Goal: Task Accomplishment & Management: Manage account settings

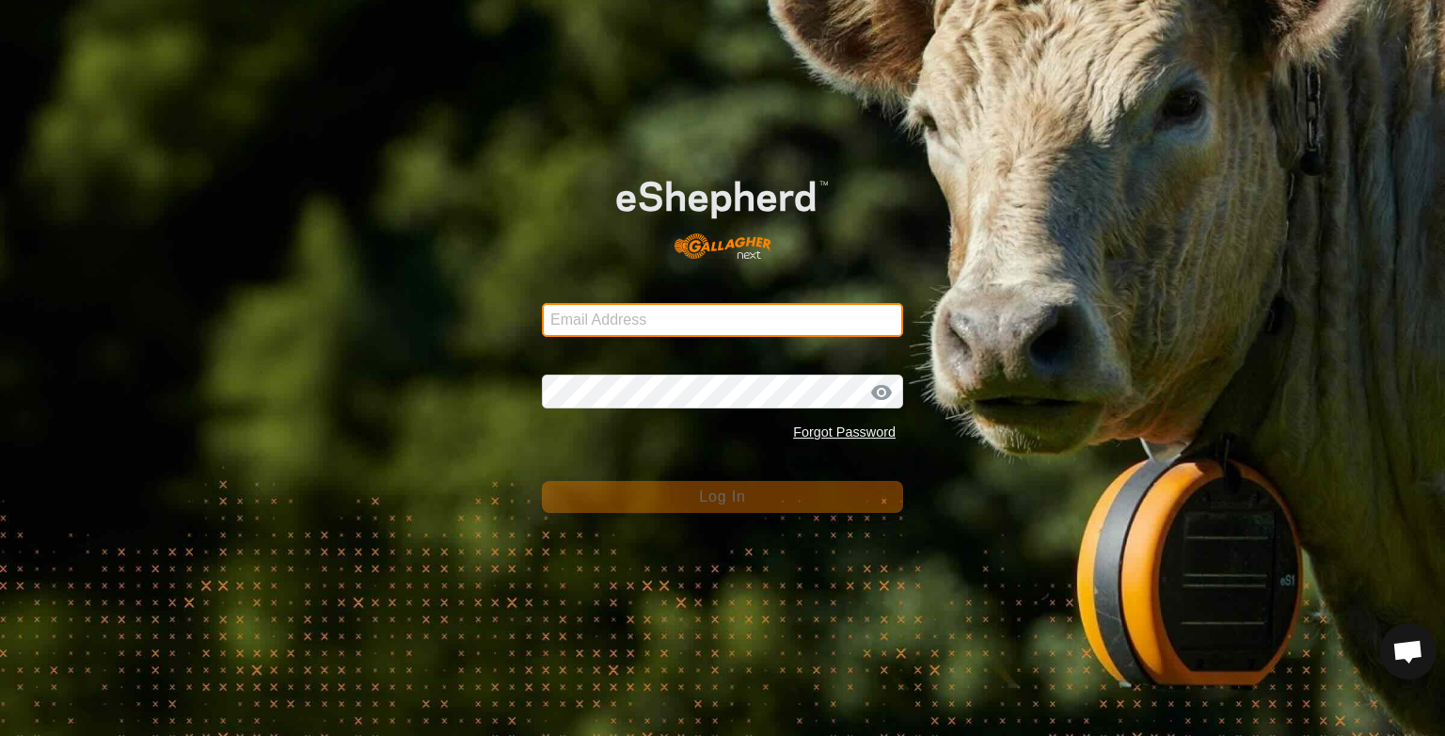
type input "[PERSON_NAME][EMAIL_ADDRESS][DOMAIN_NAME]"
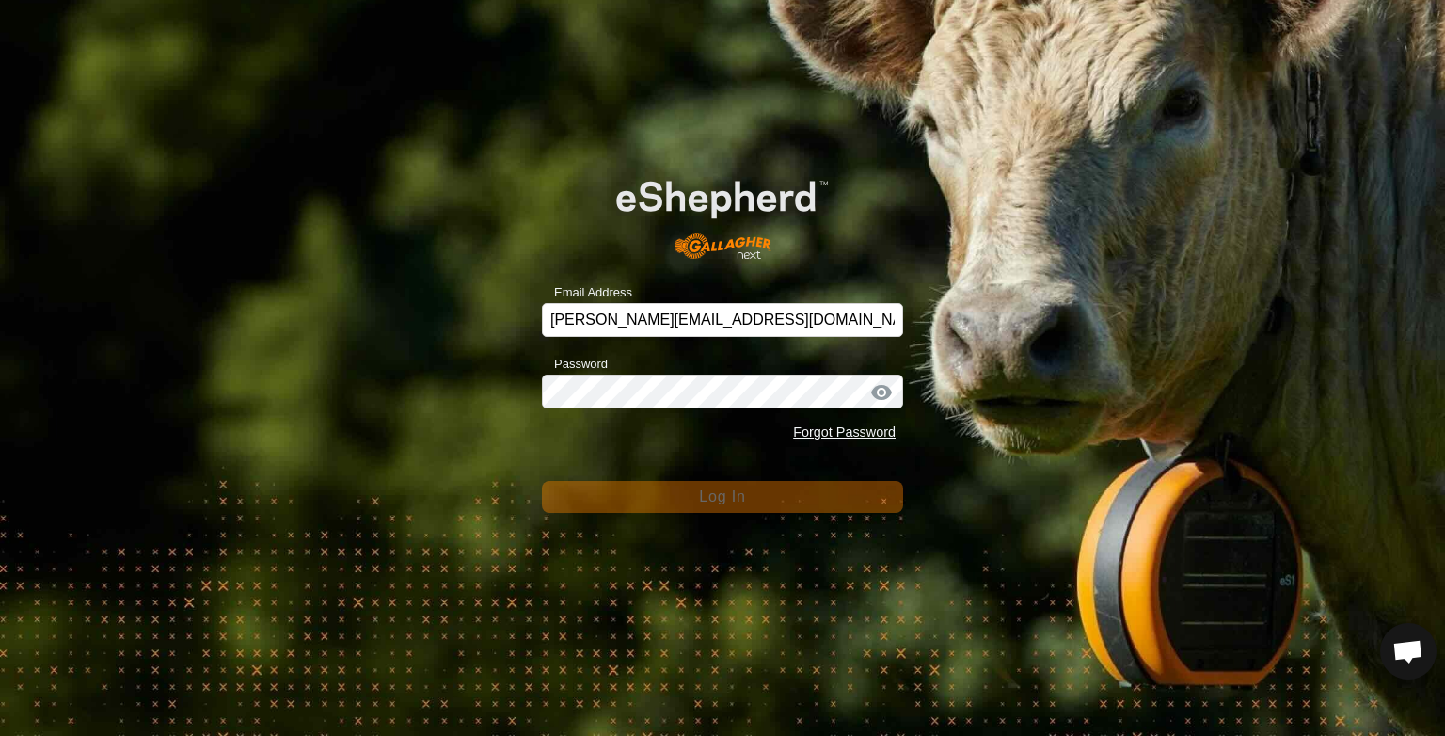
click at [739, 495] on span "Log In" at bounding box center [722, 496] width 46 height 16
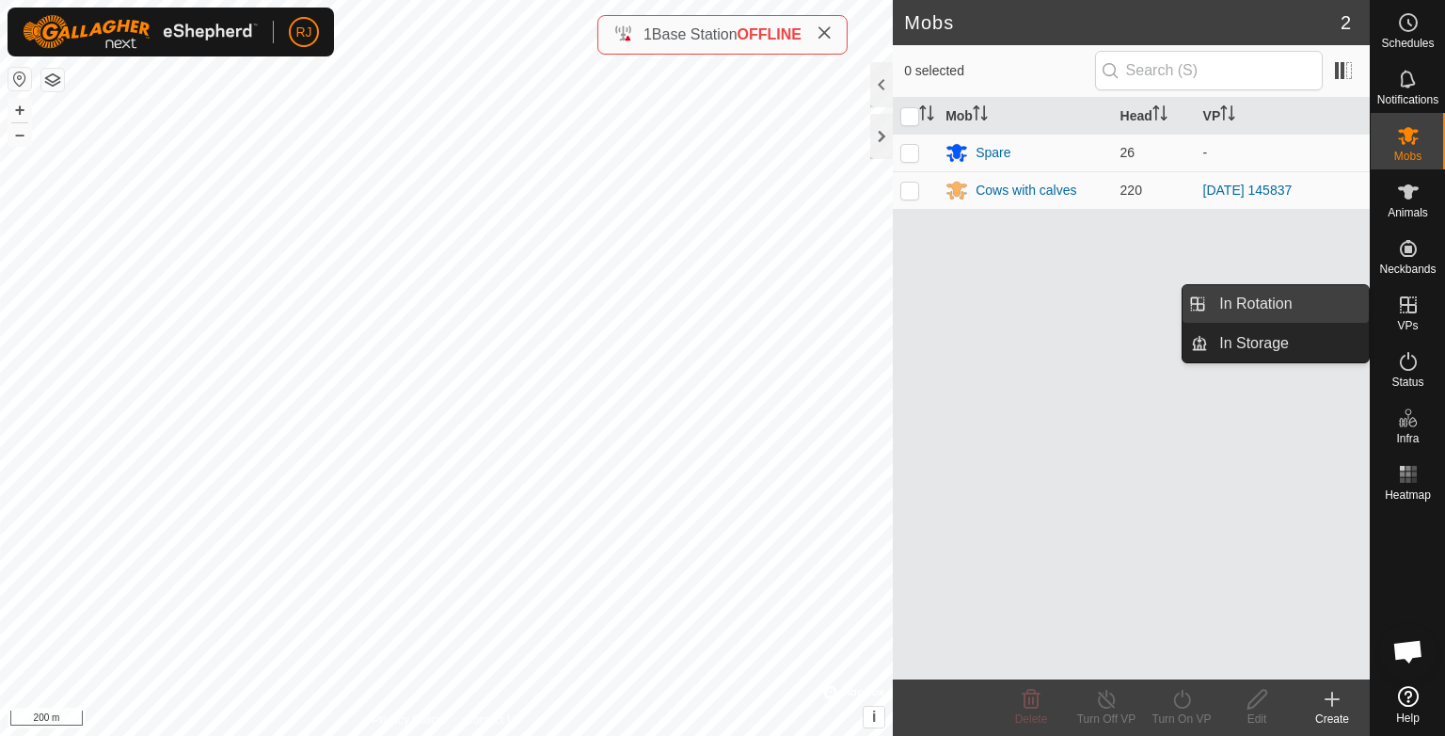
click at [1263, 302] on link "In Rotation" at bounding box center [1288, 304] width 161 height 38
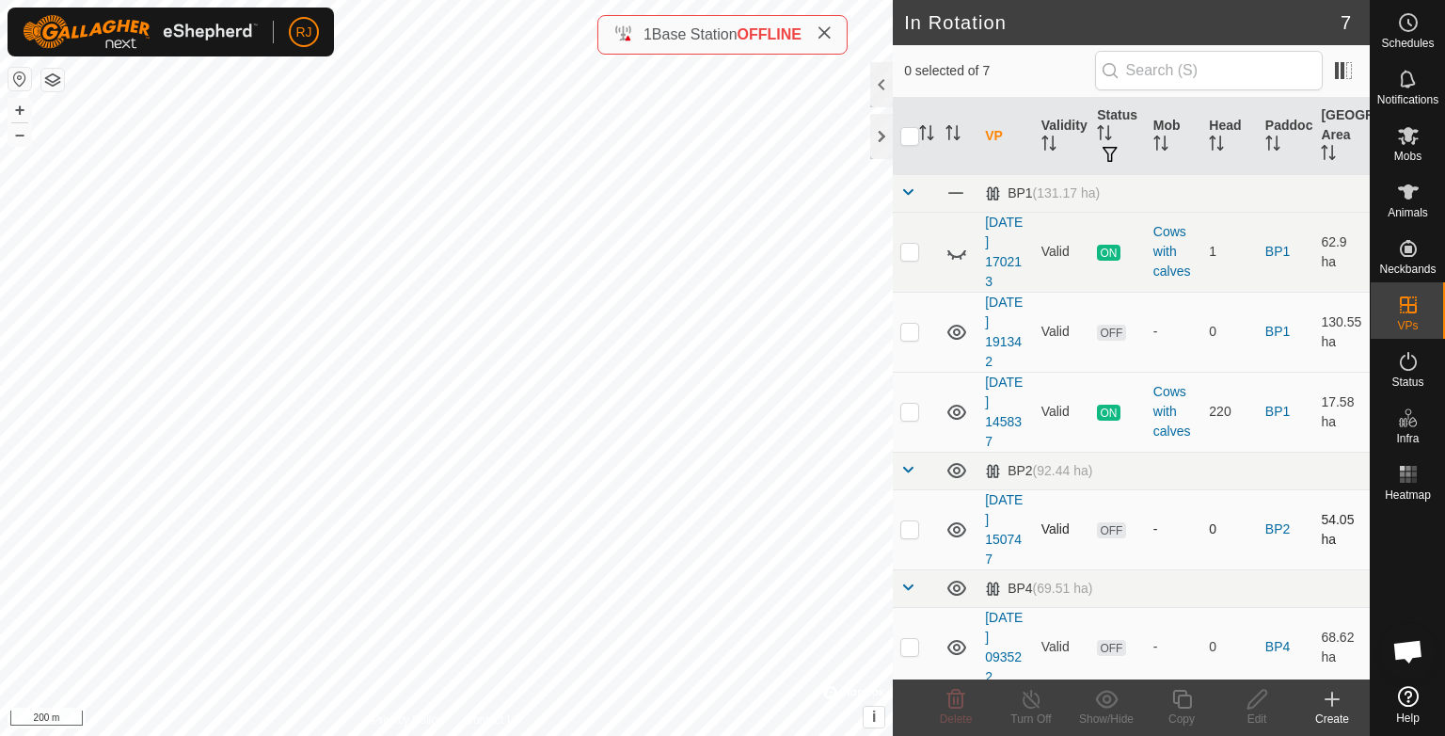
click at [913, 526] on p-checkbox at bounding box center [909, 528] width 19 height 15
checkbox input "false"
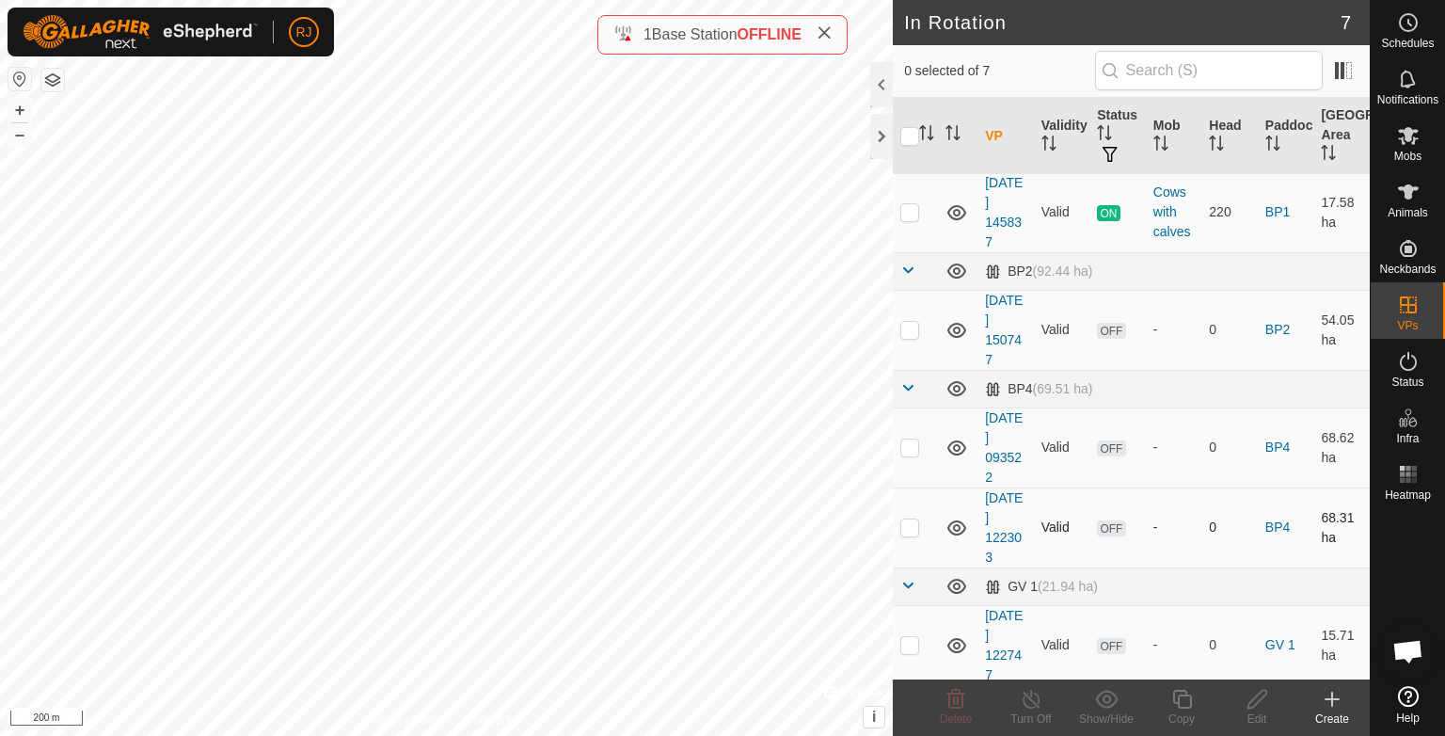
scroll to position [203, 0]
click at [909, 602] on td at bounding box center [915, 641] width 45 height 80
checkbox input "true"
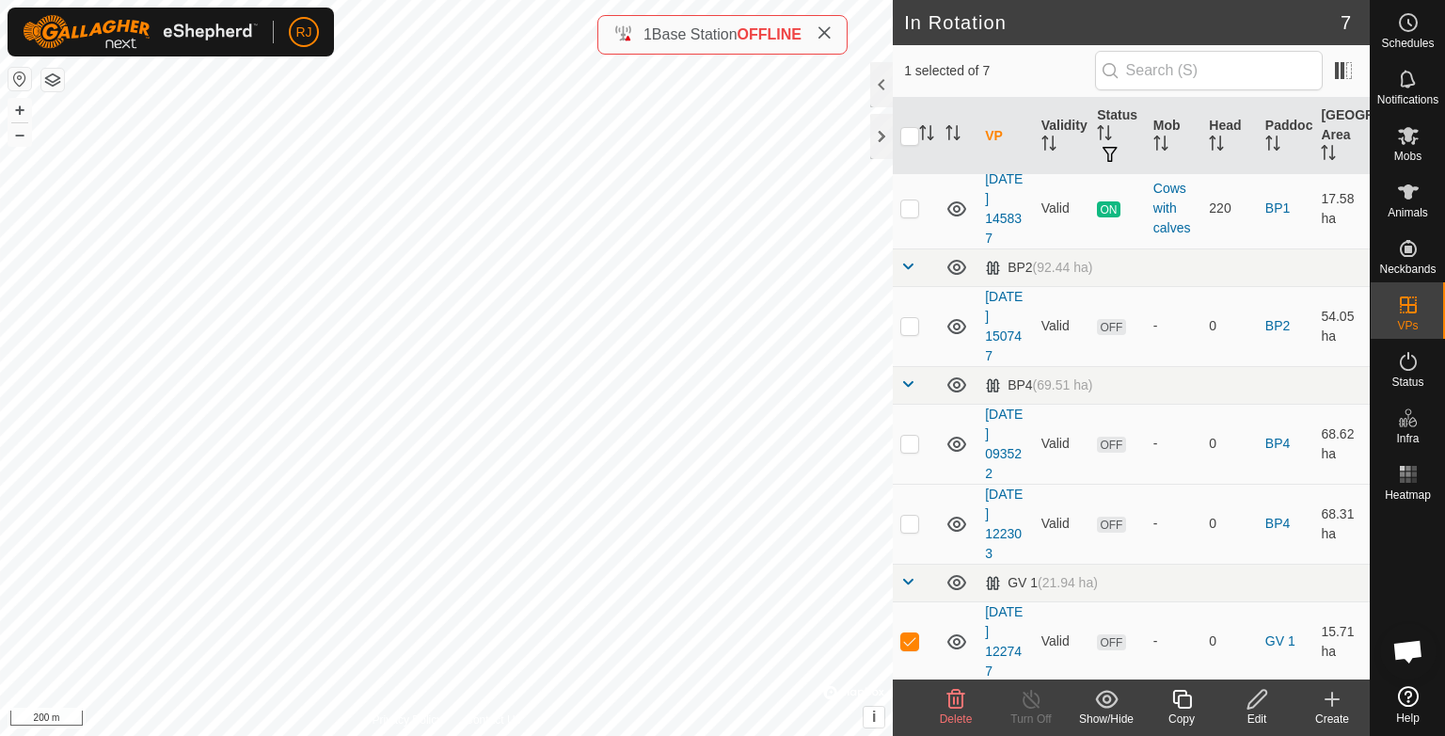
click at [1252, 706] on icon at bounding box center [1257, 699] width 19 height 19
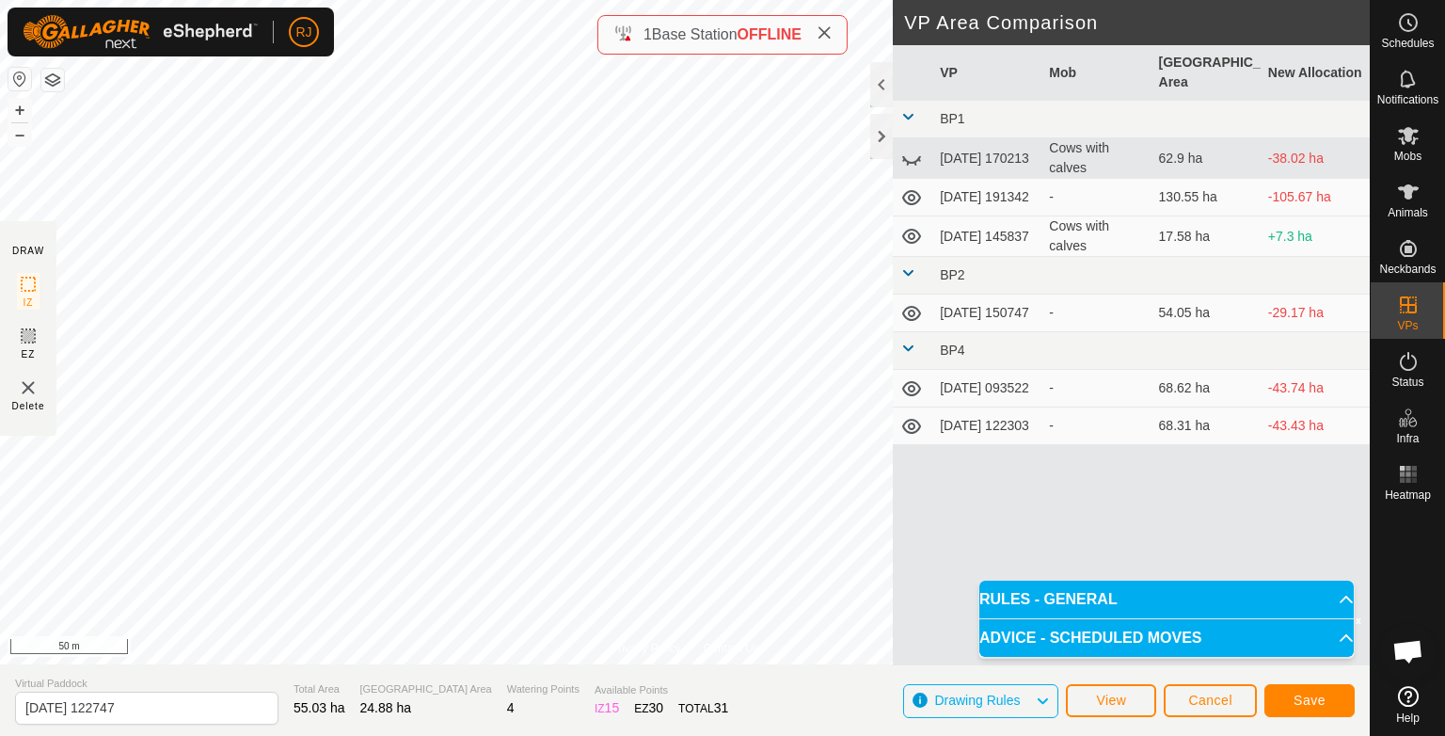
click at [902, 218] on div "Privacy Policy Contact Us Status: OFF Type: Inclusion Zone + – ⇧ i © Mapbox , ©…" at bounding box center [685, 368] width 1370 height 736
click at [1309, 699] on span "Save" at bounding box center [1310, 700] width 32 height 15
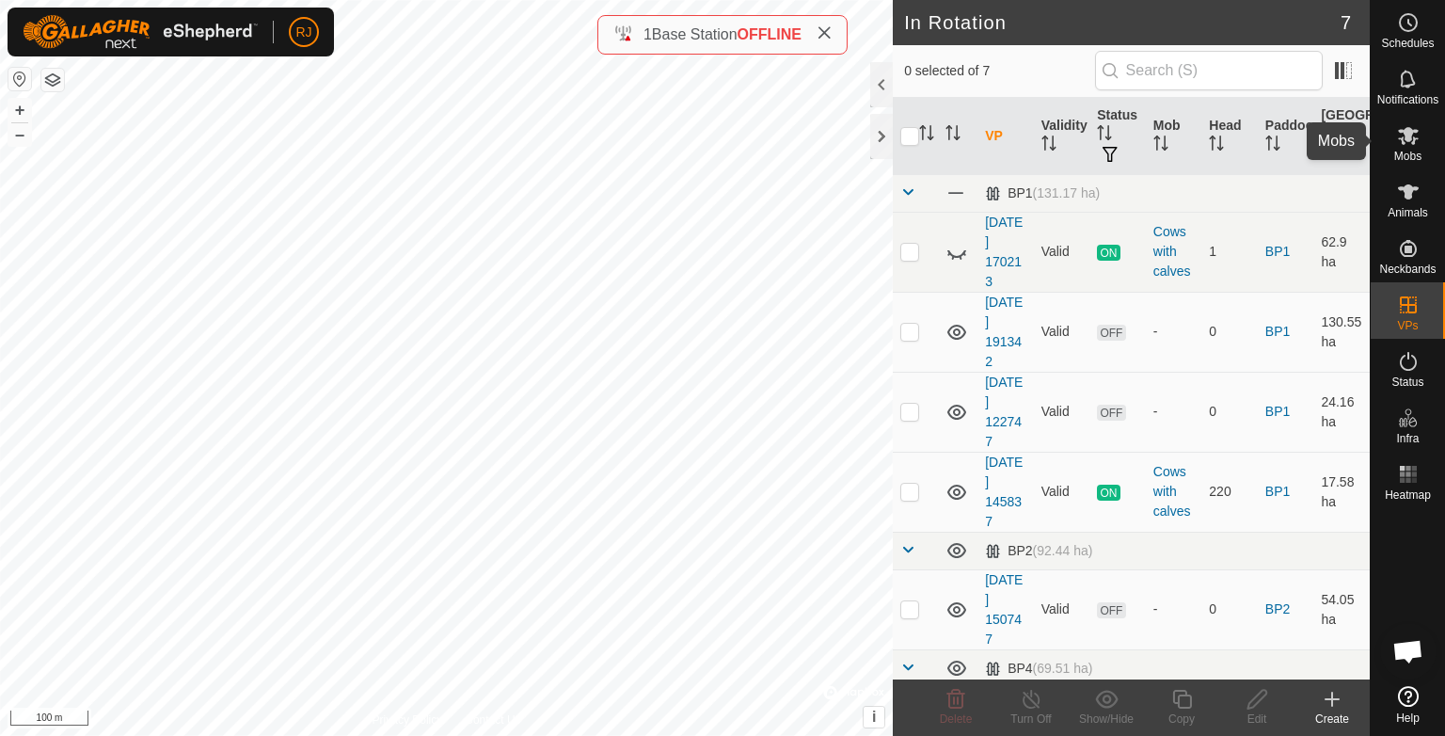
click at [1411, 144] on icon at bounding box center [1408, 135] width 23 height 23
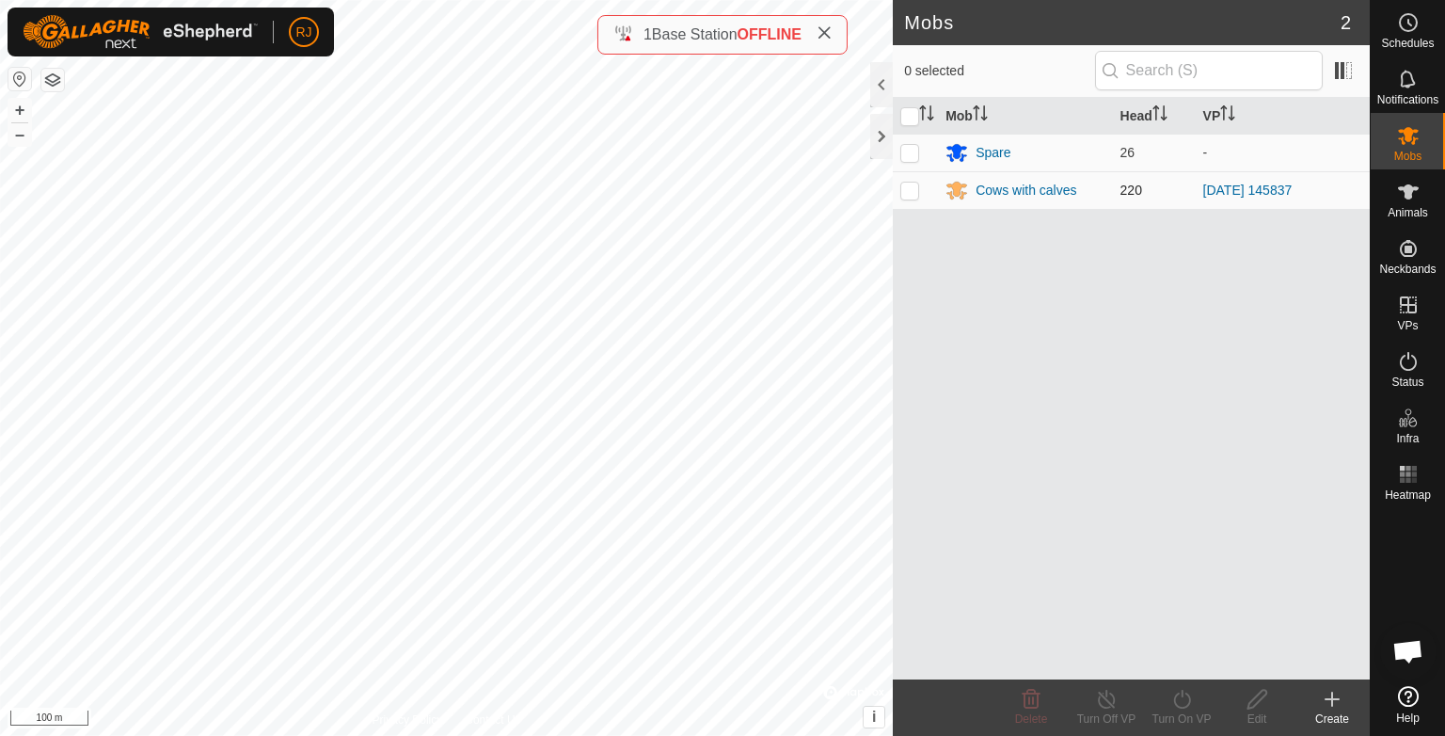
click at [910, 187] on p-checkbox at bounding box center [909, 190] width 19 height 15
checkbox input "true"
click at [911, 190] on div "RJ Schedules Notifications Mobs Animals Neckbands VPs Status Infra Heatmap Help…" at bounding box center [722, 368] width 1445 height 736
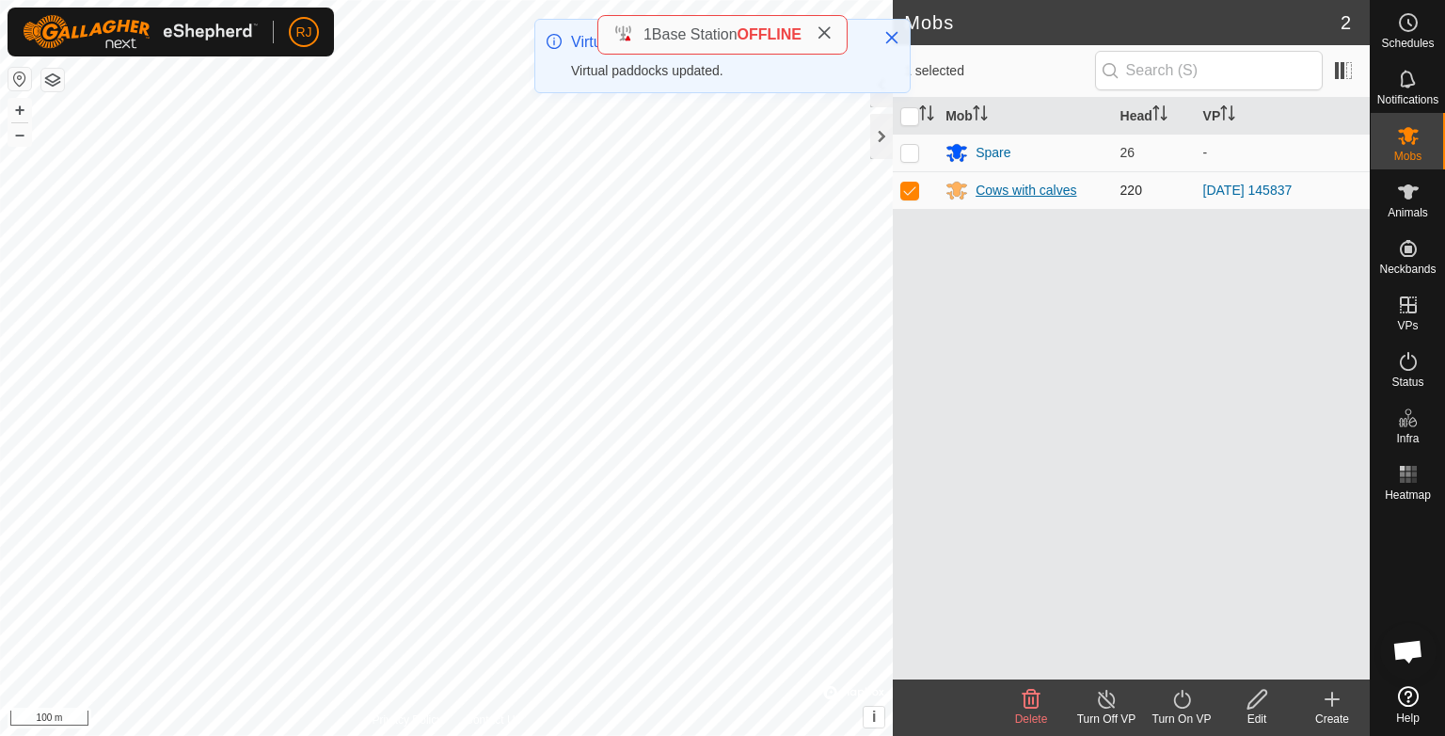
click at [1005, 194] on div "Cows with calves" at bounding box center [1026, 191] width 101 height 20
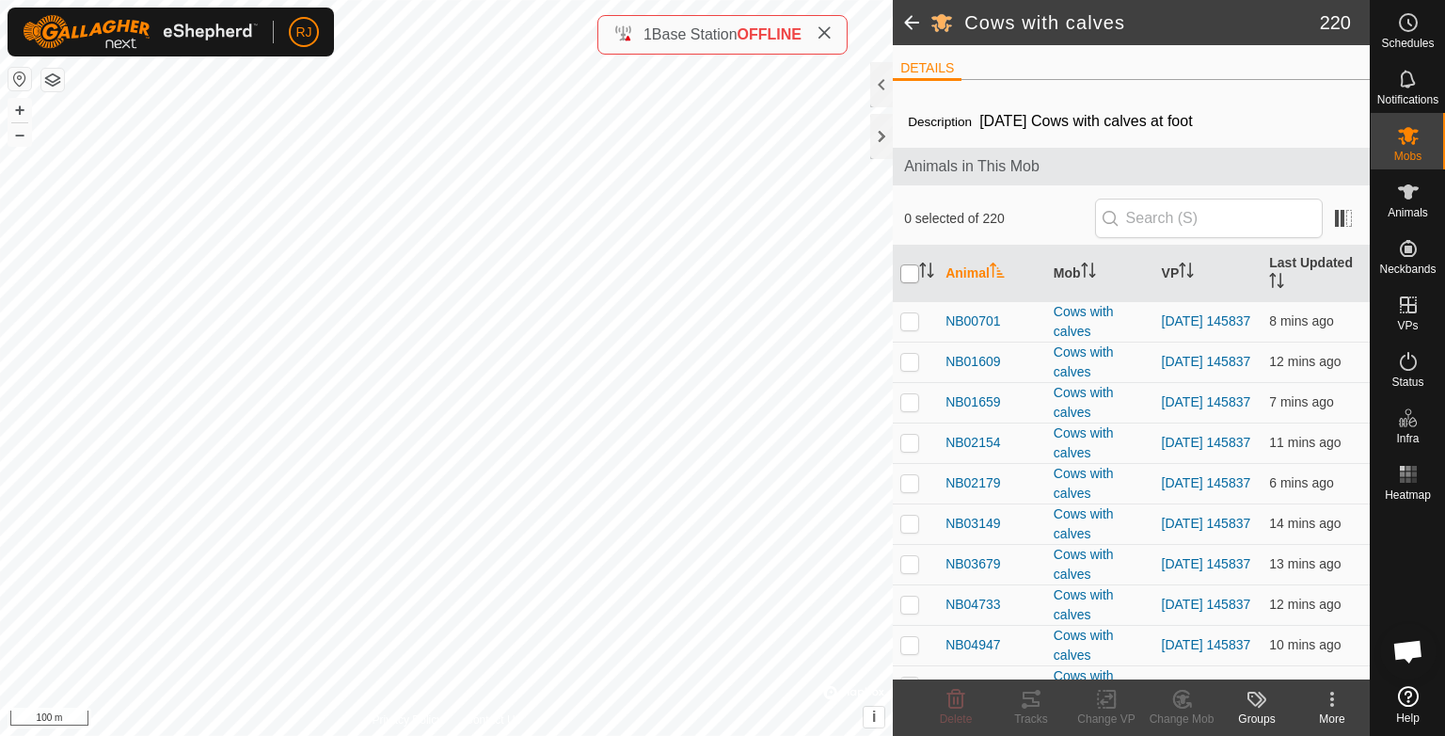
click at [910, 274] on input "checkbox" at bounding box center [909, 273] width 19 height 19
checkbox input "true"
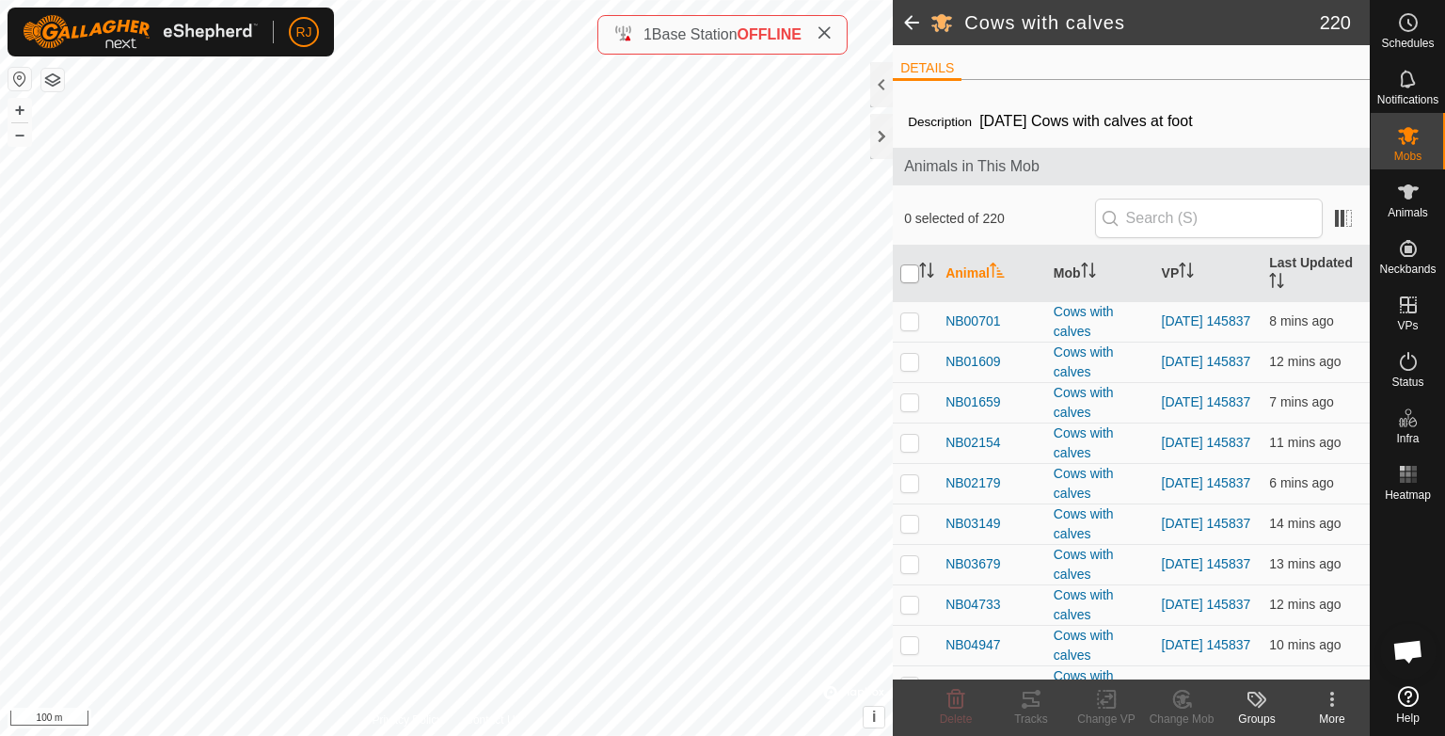
checkbox input "true"
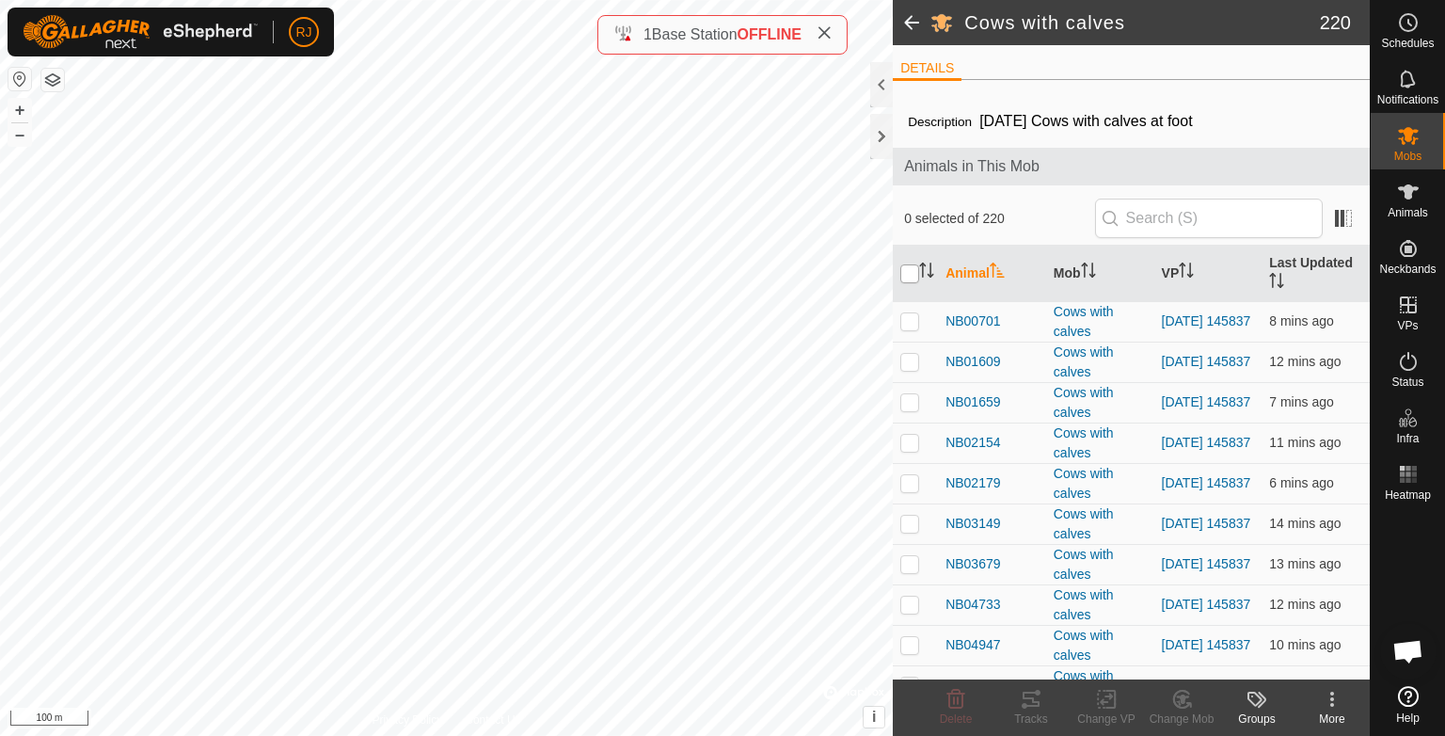
checkbox input "true"
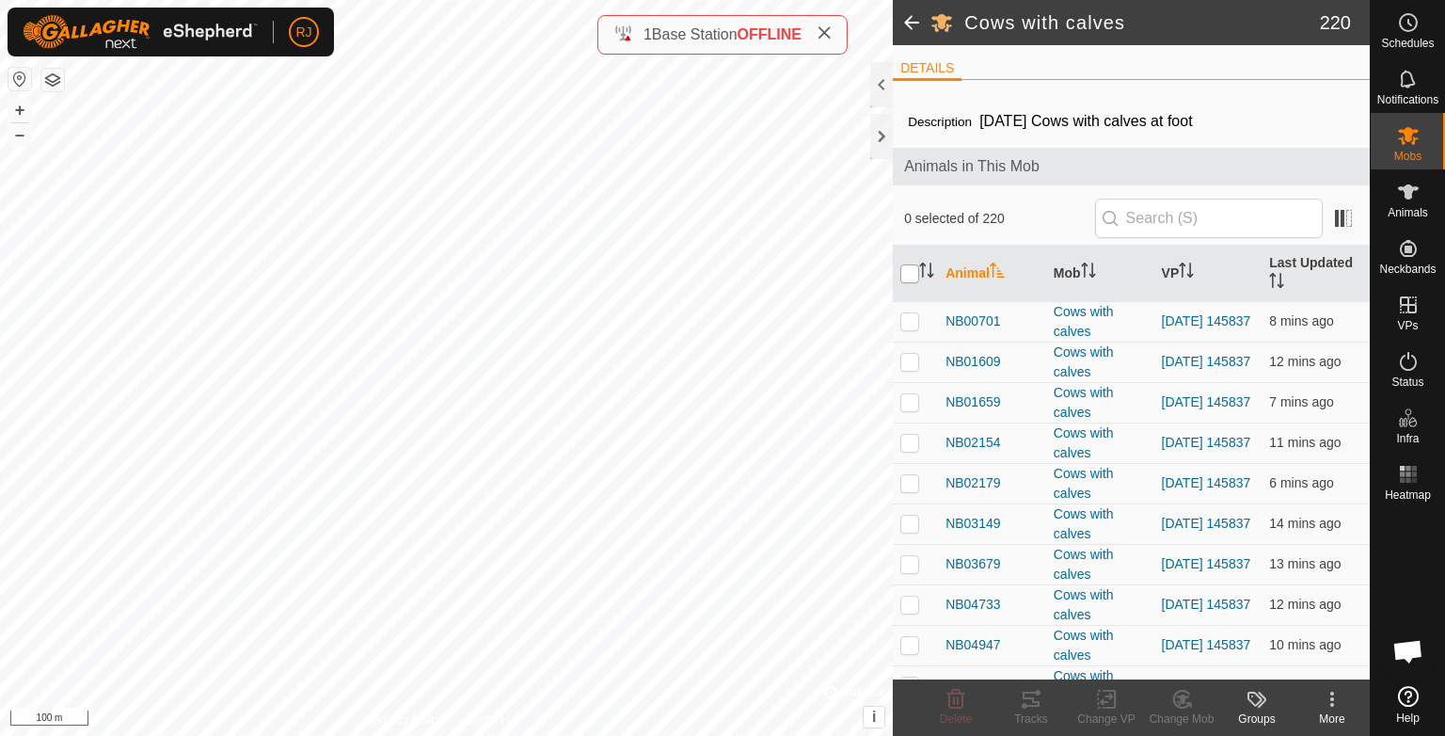
checkbox input "true"
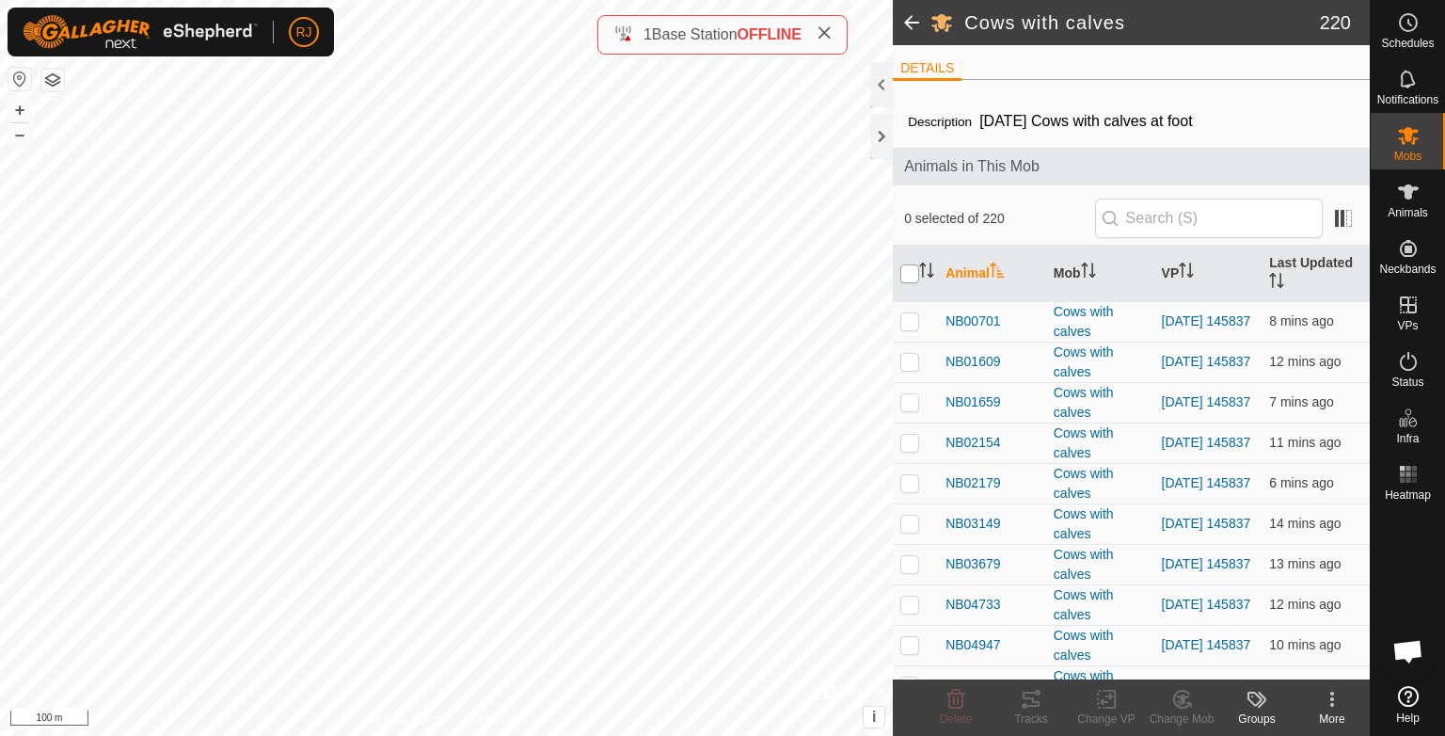
checkbox input "true"
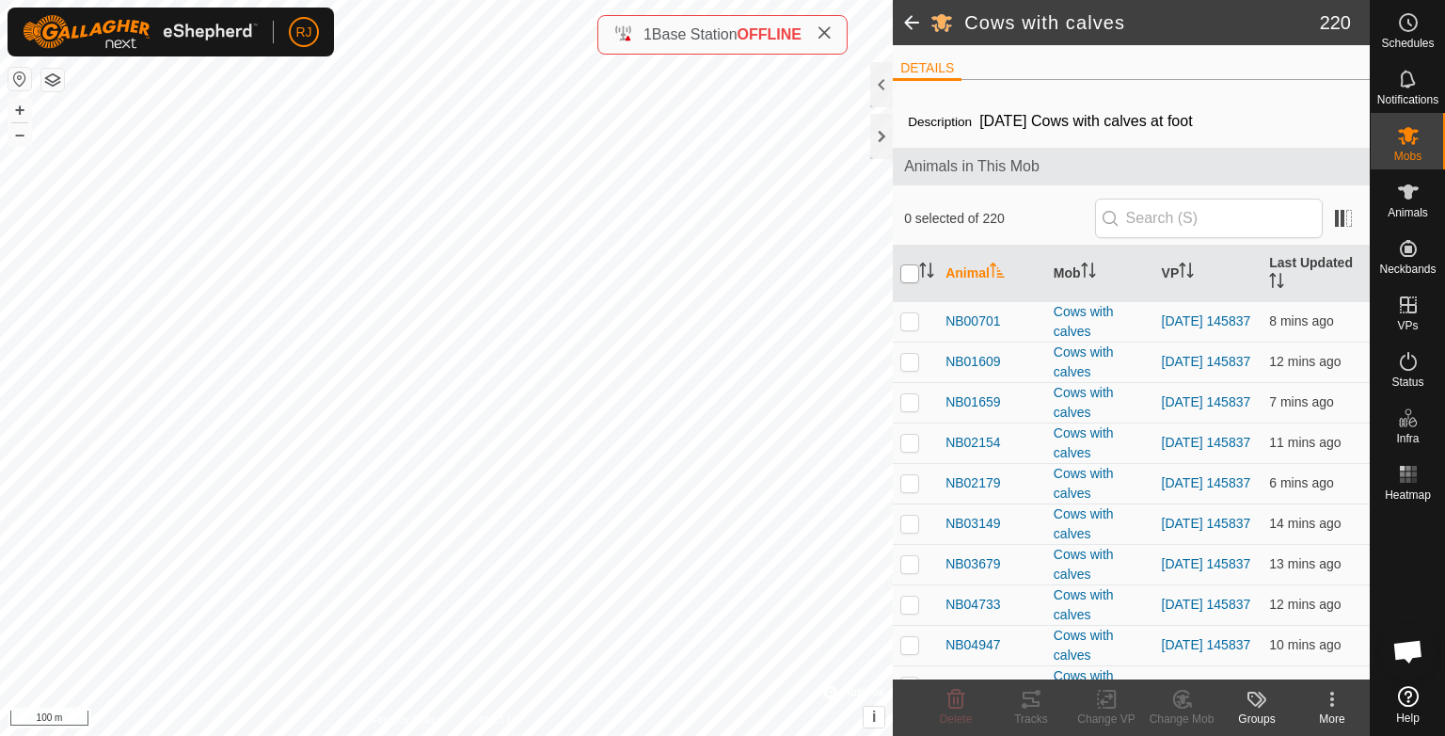
checkbox input "true"
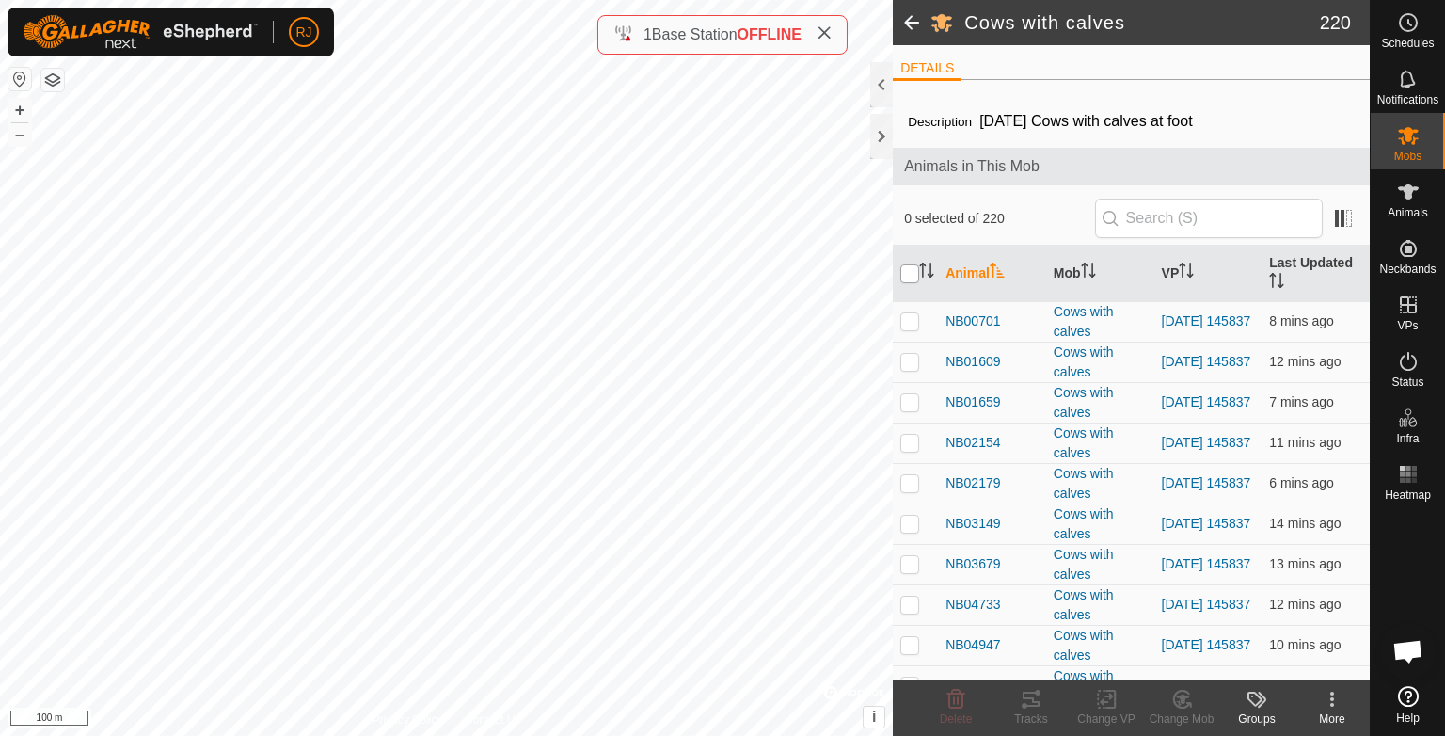
checkbox input "true"
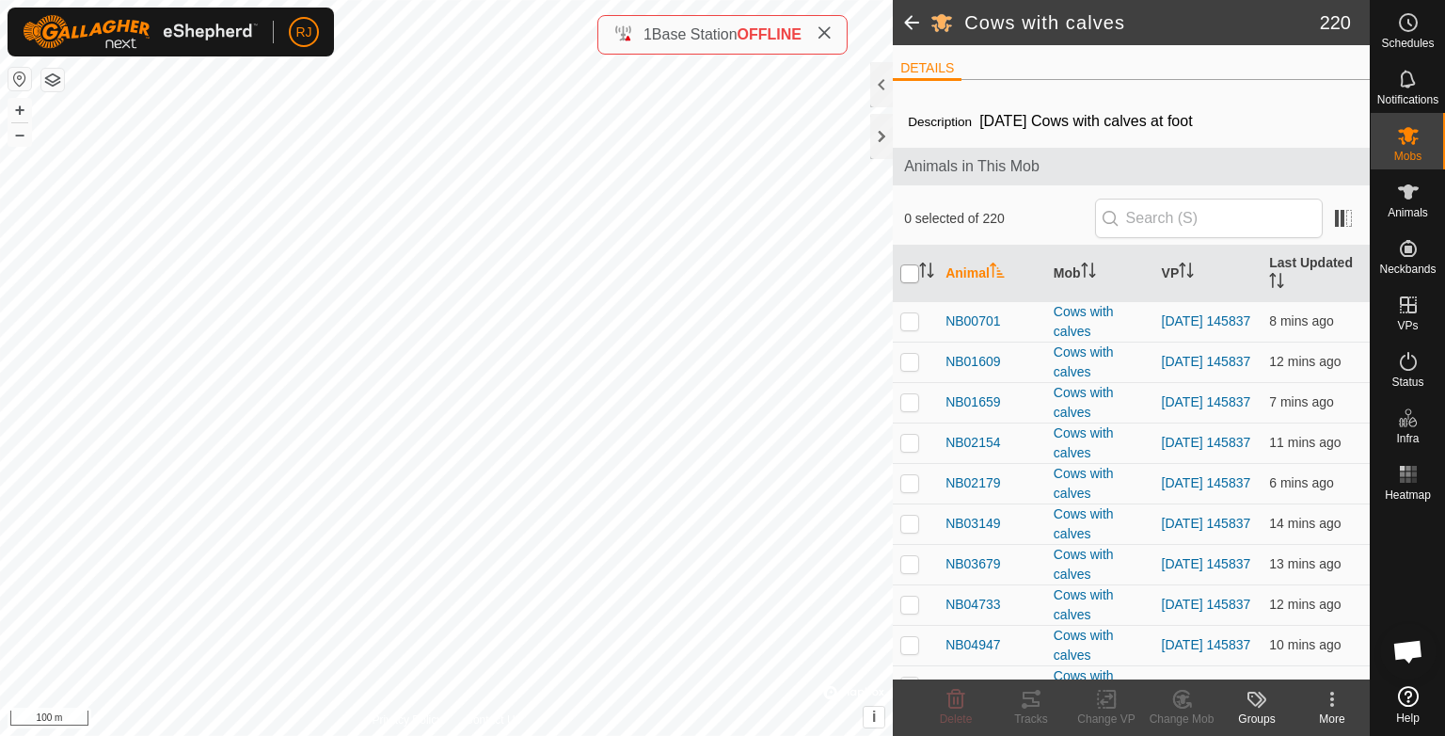
checkbox input "true"
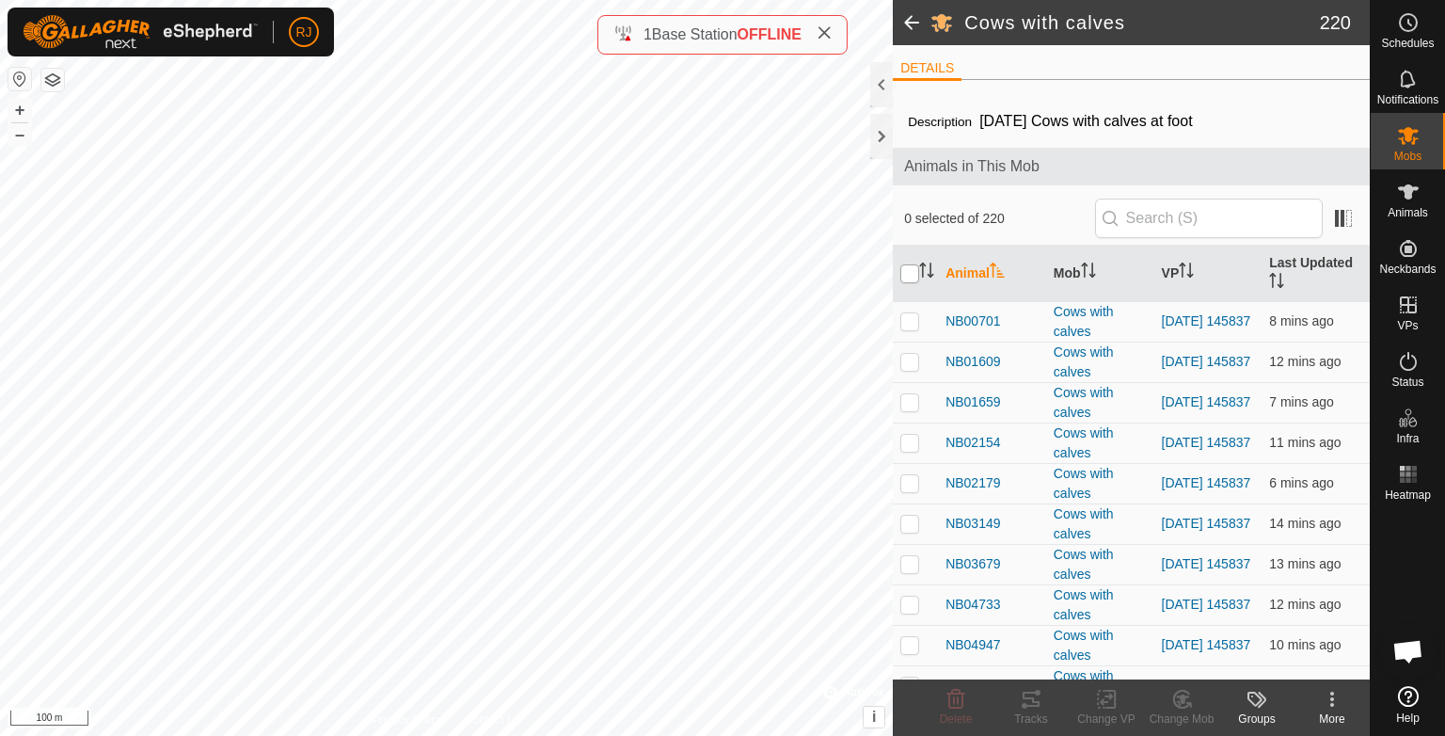
checkbox input "true"
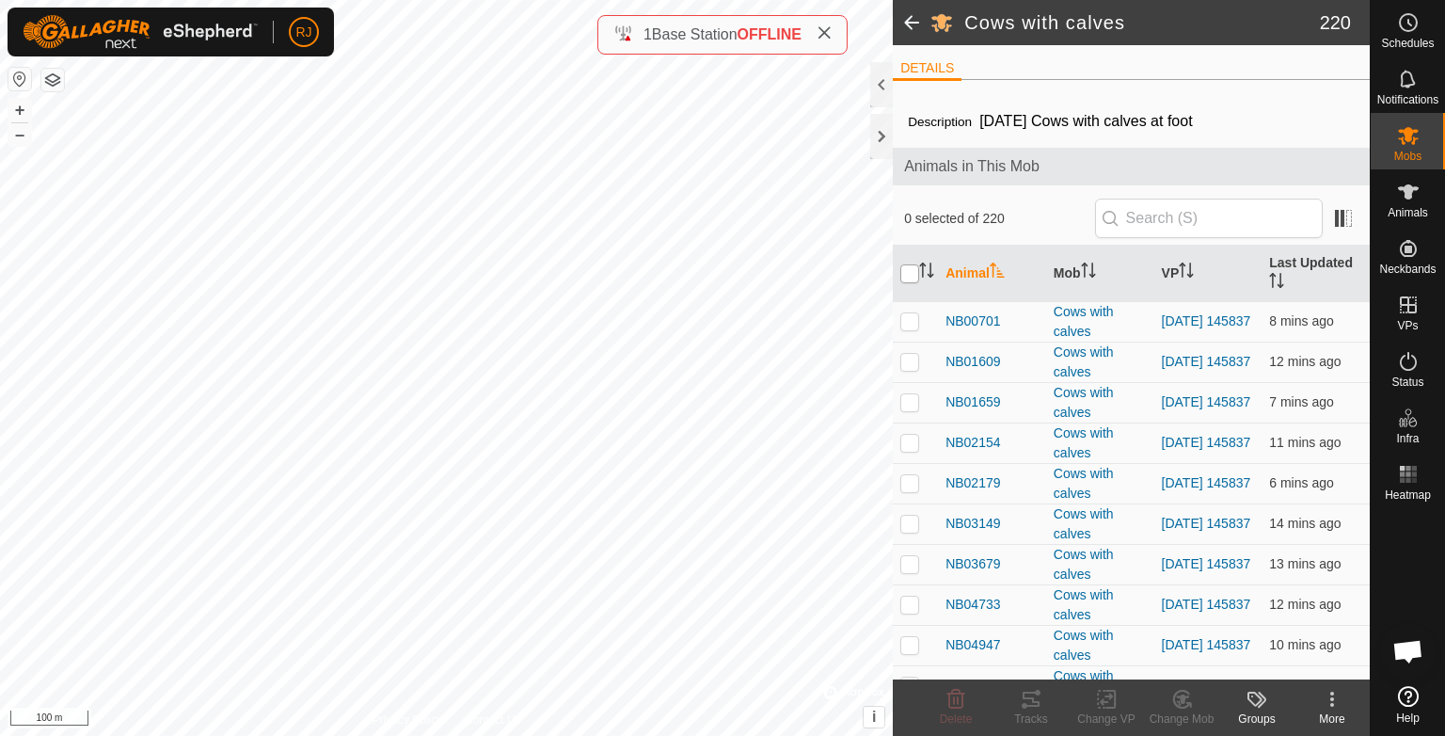
checkbox input "true"
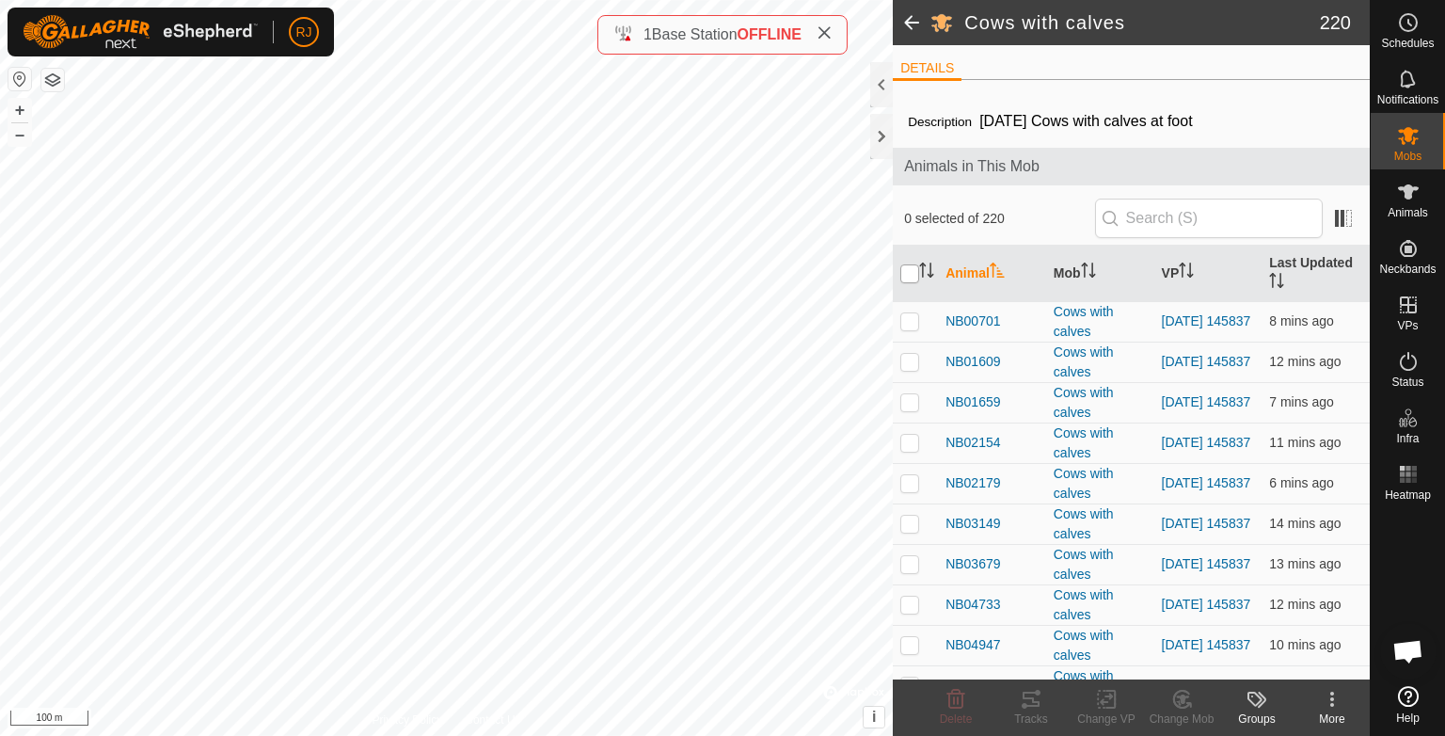
checkbox input "true"
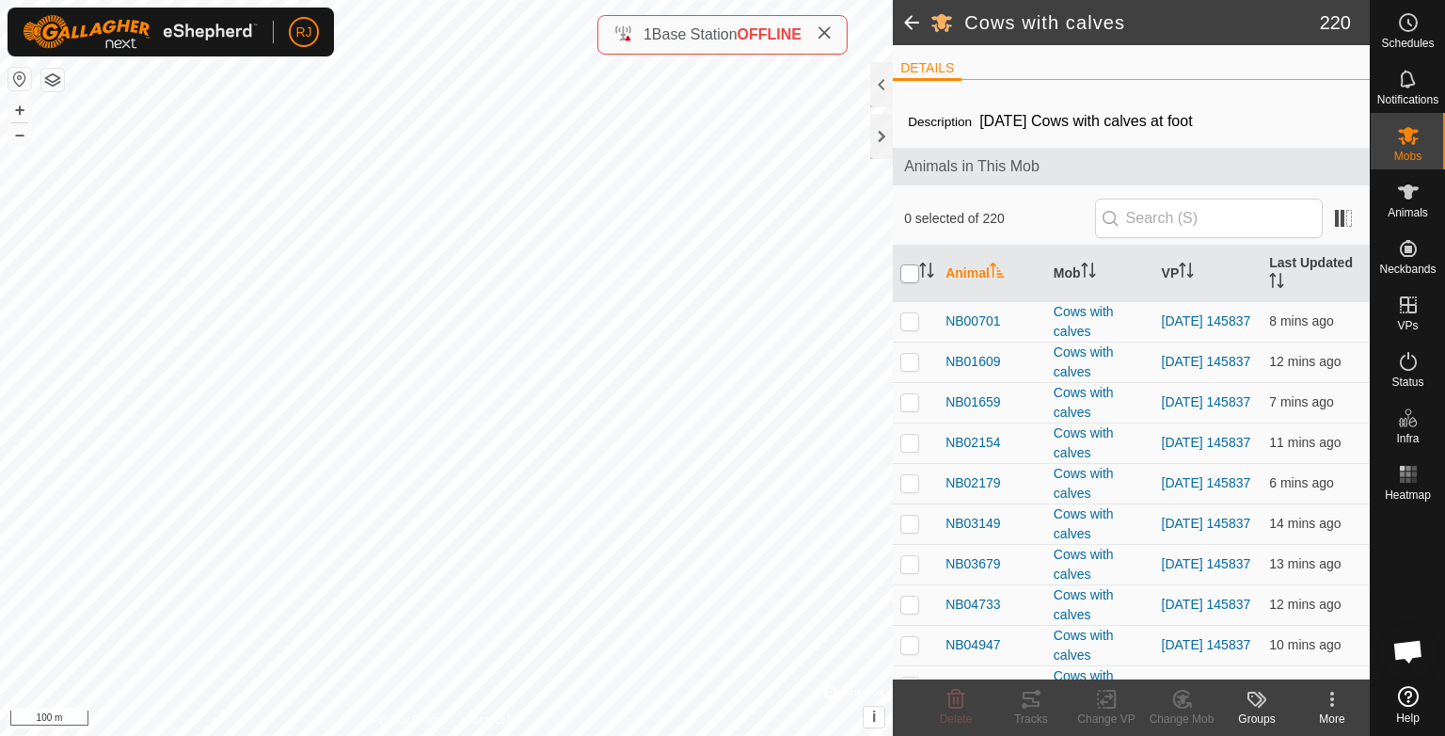
checkbox input "true"
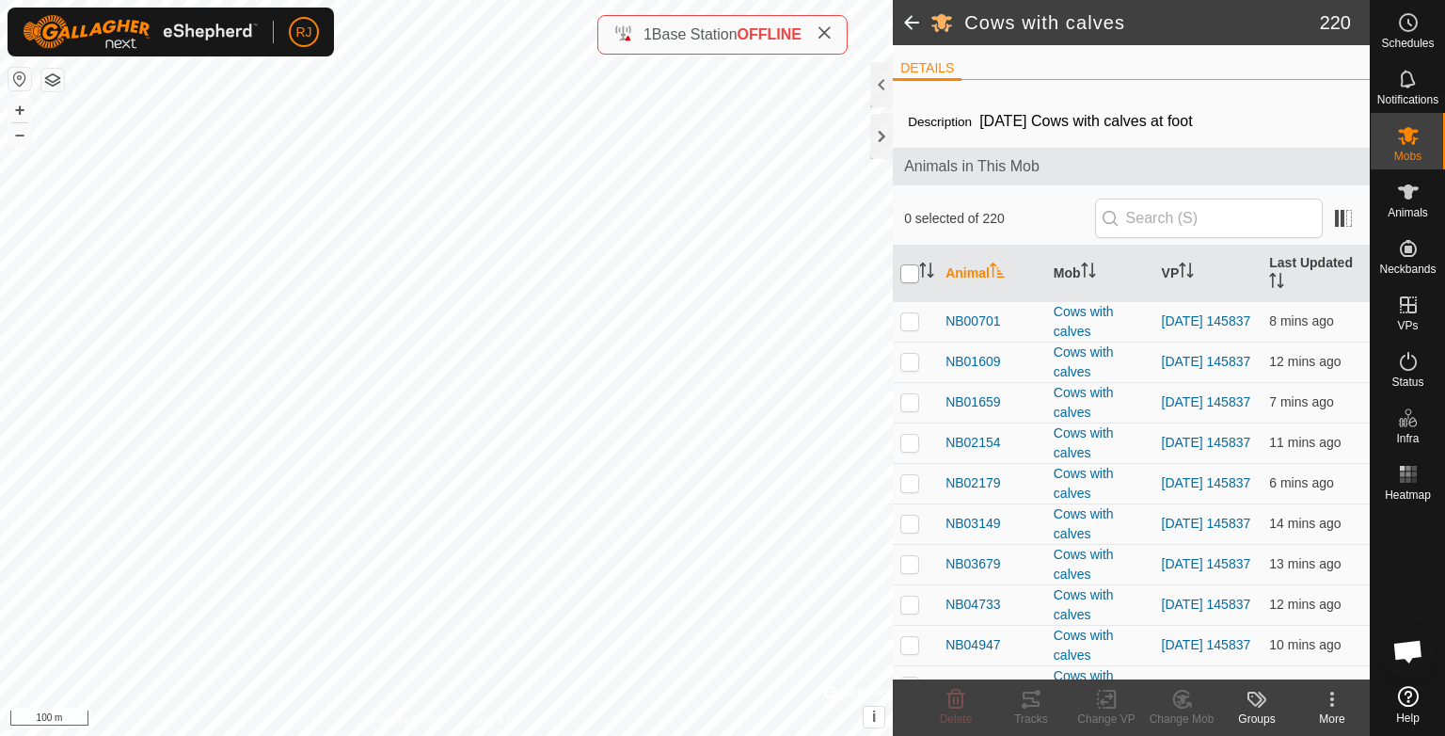
checkbox input "true"
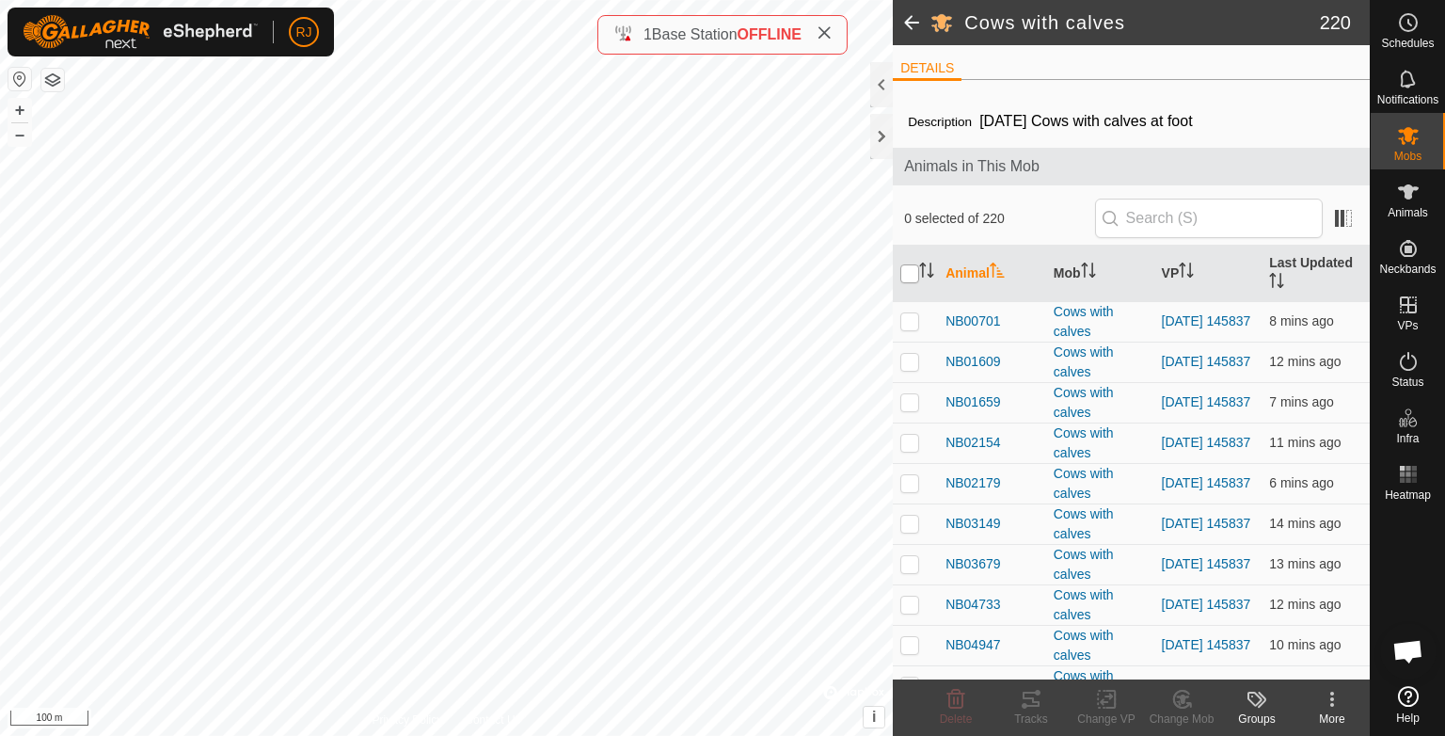
checkbox input "true"
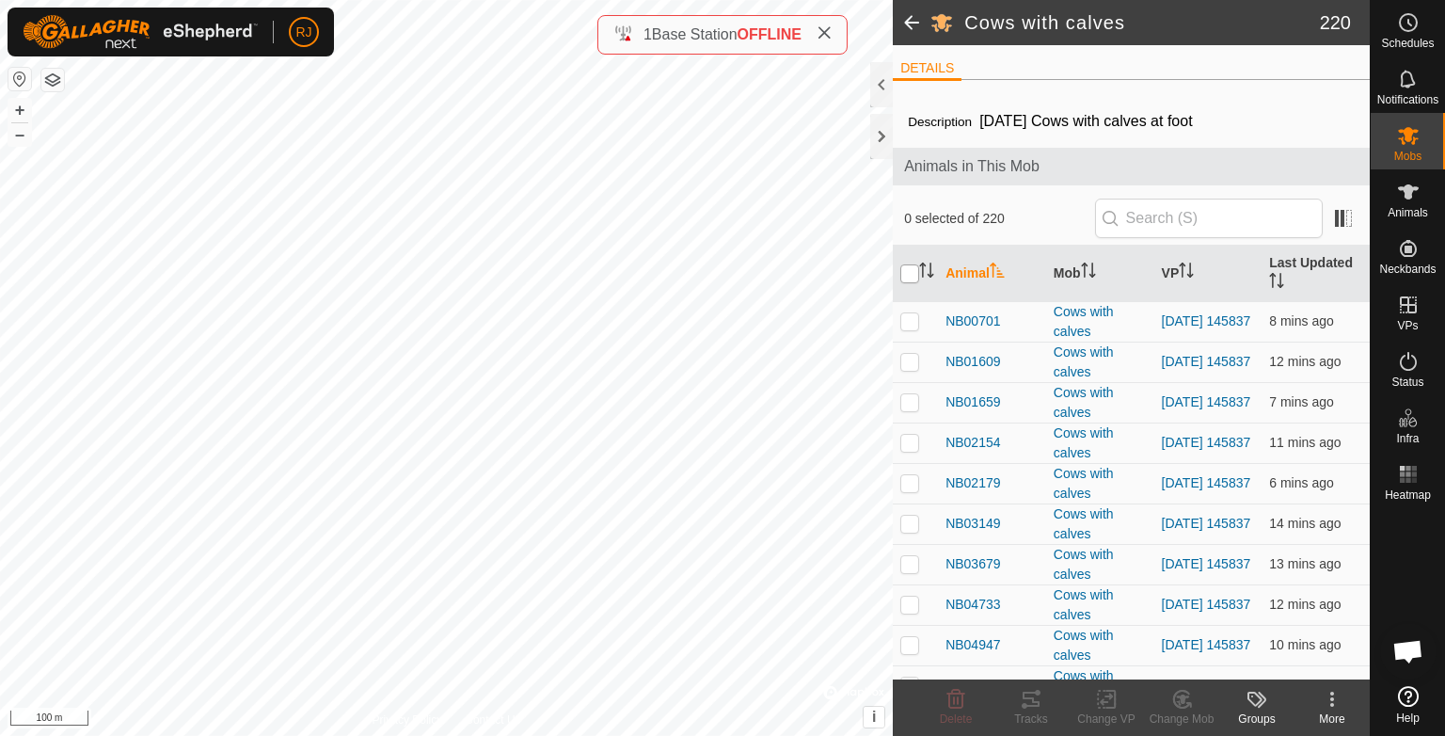
checkbox input "true"
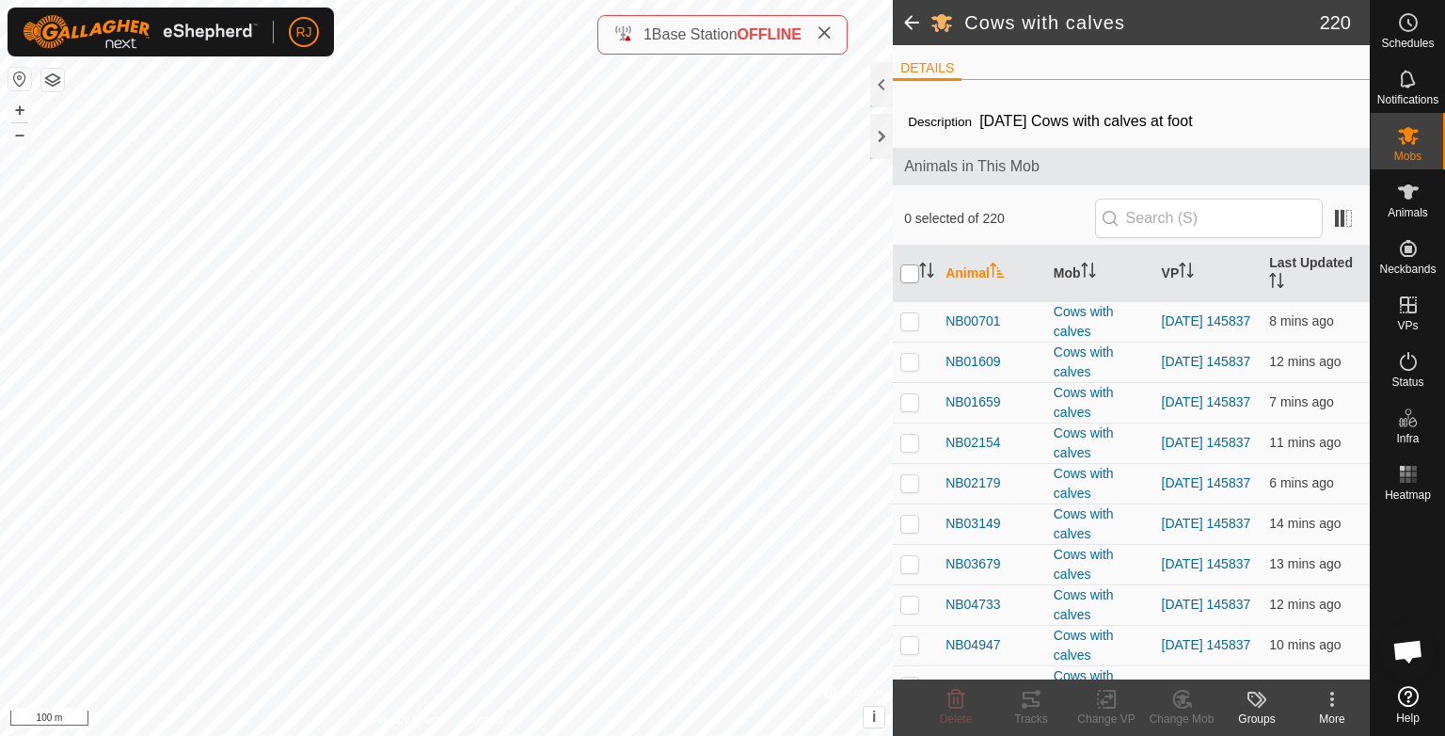
checkbox input "true"
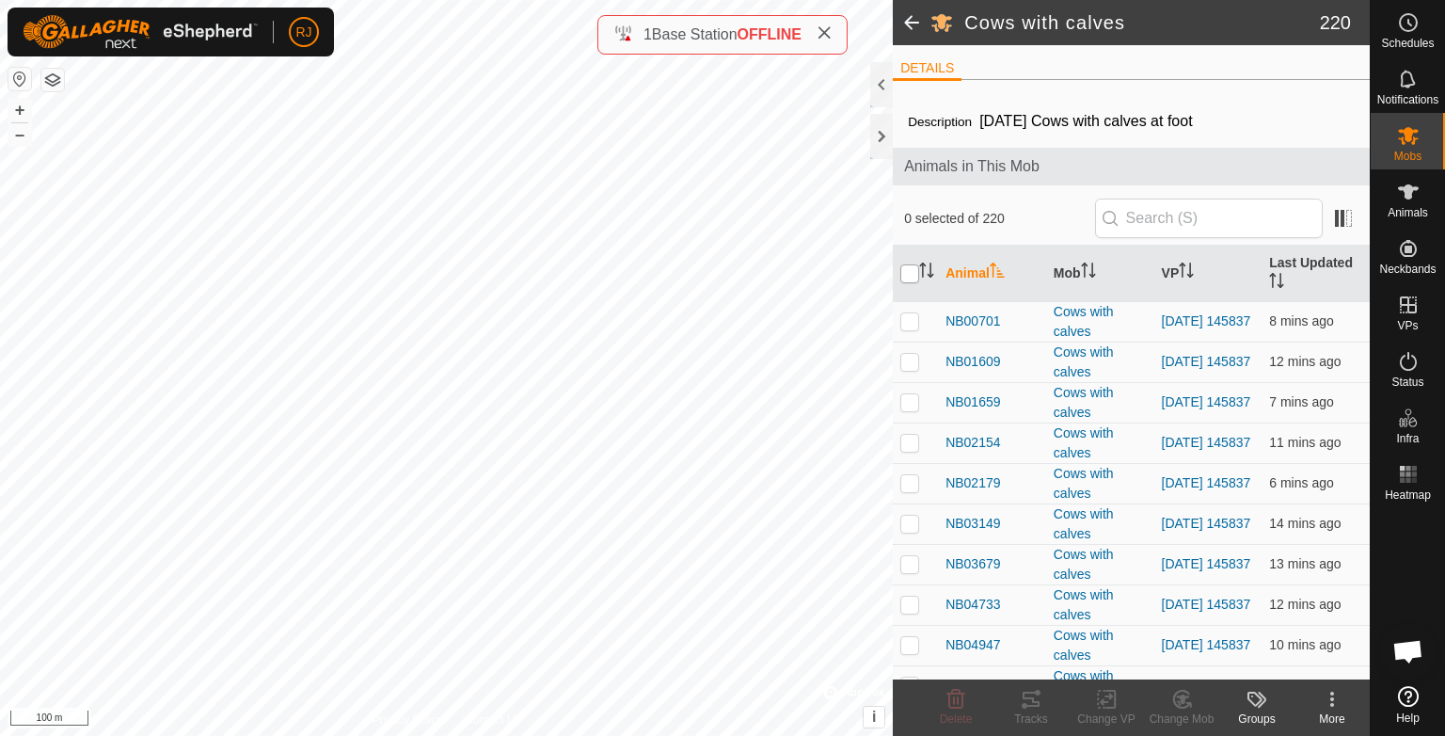
checkbox input "true"
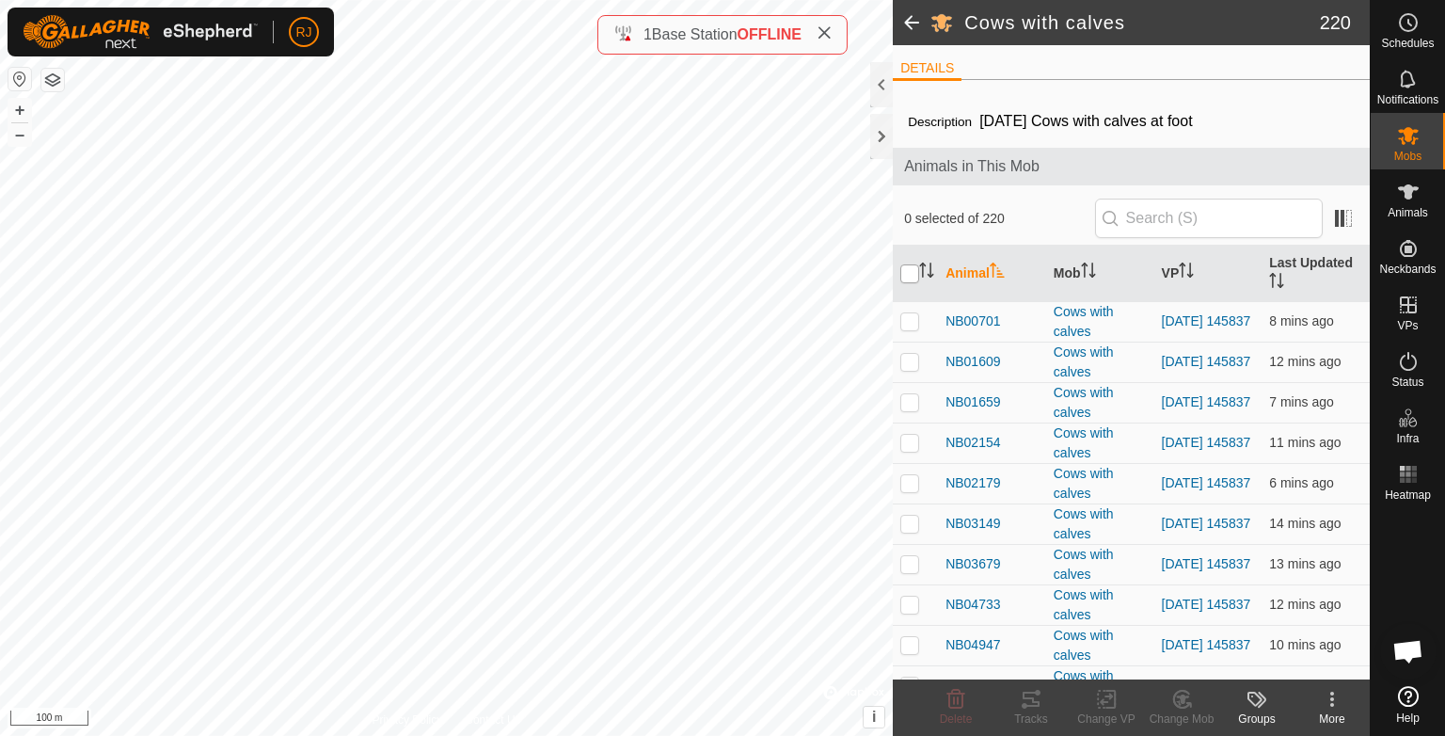
checkbox input "true"
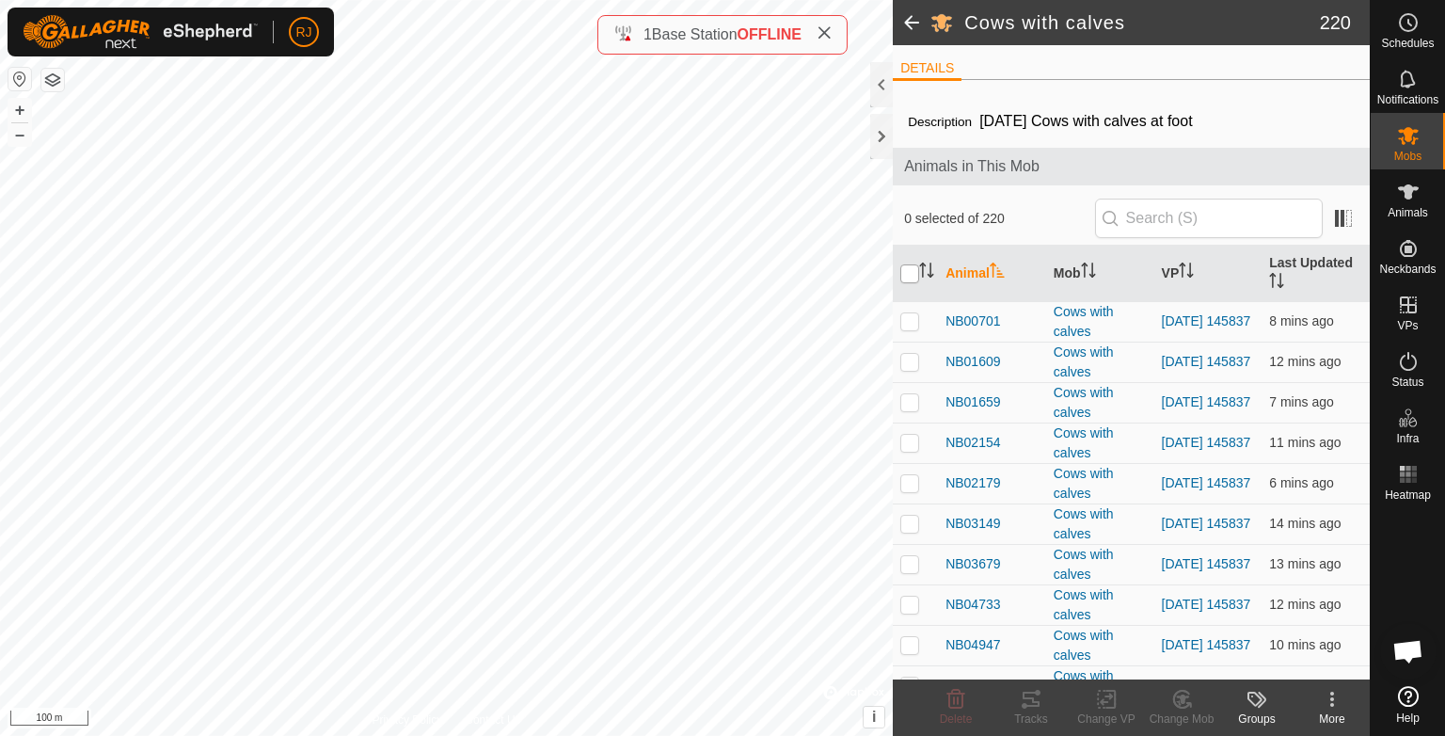
checkbox input "true"
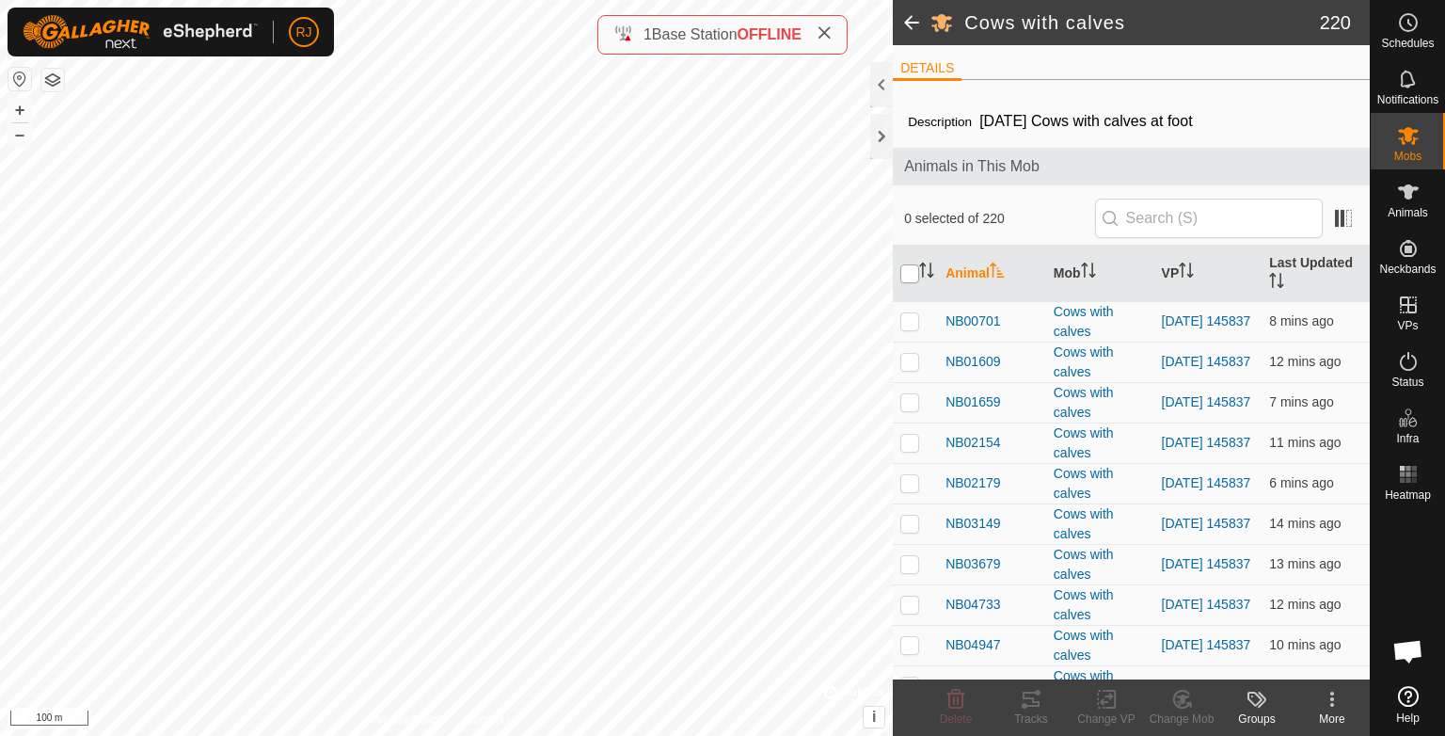
checkbox input "true"
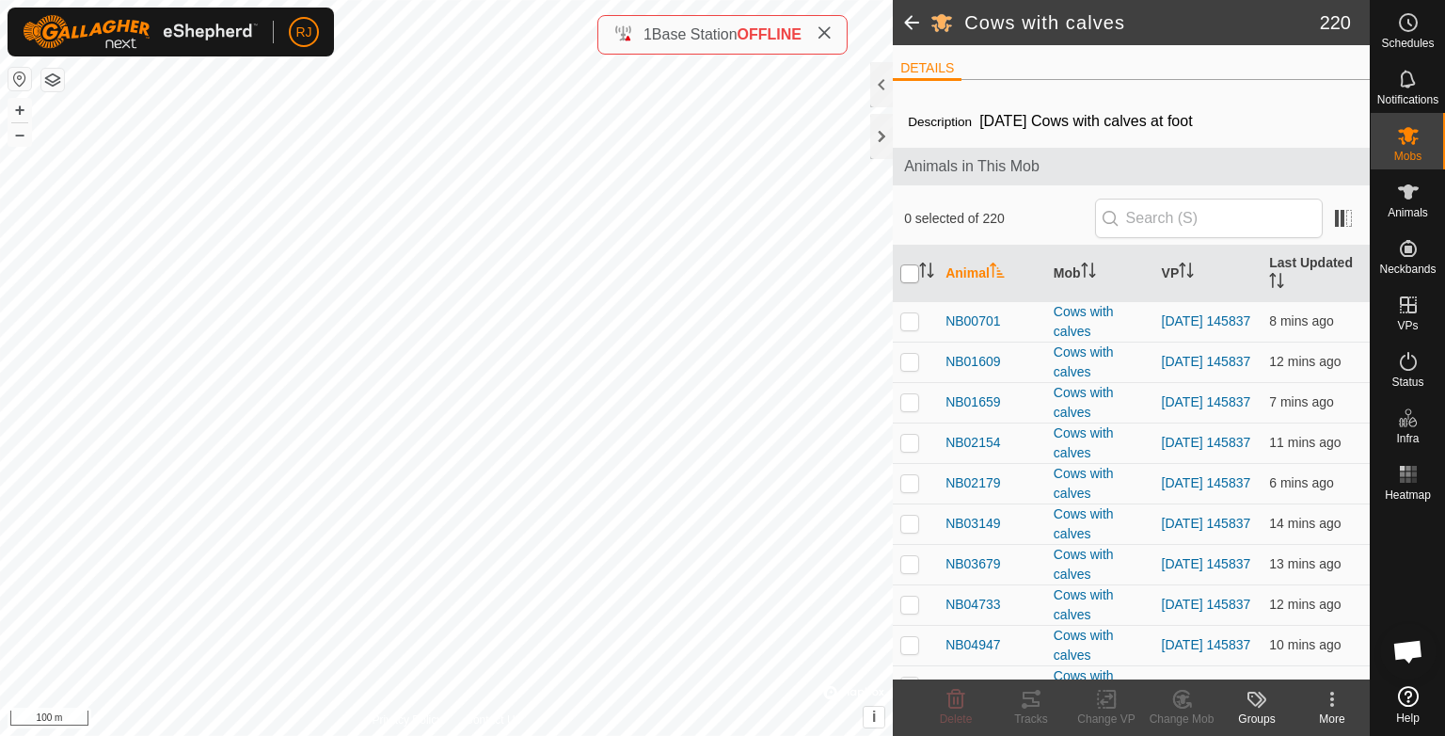
checkbox input "true"
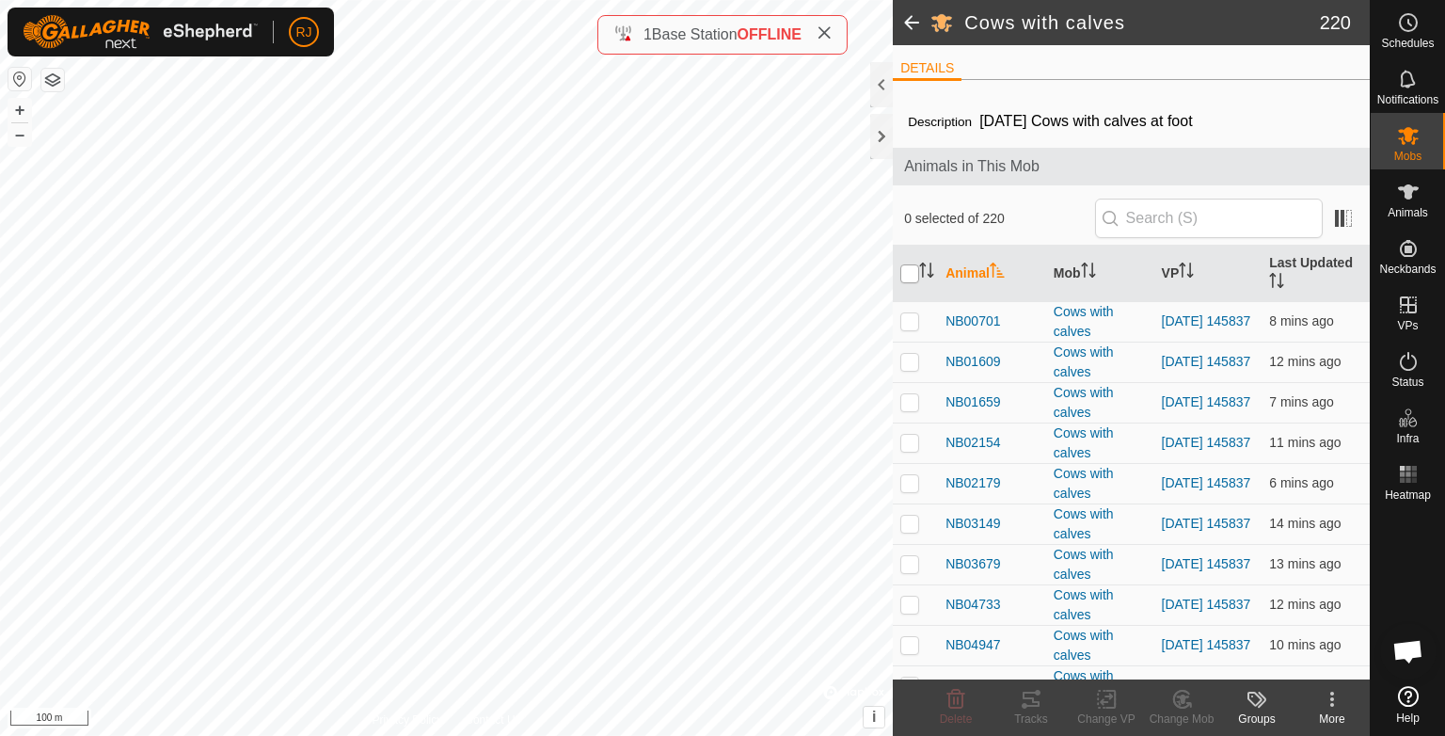
checkbox input "true"
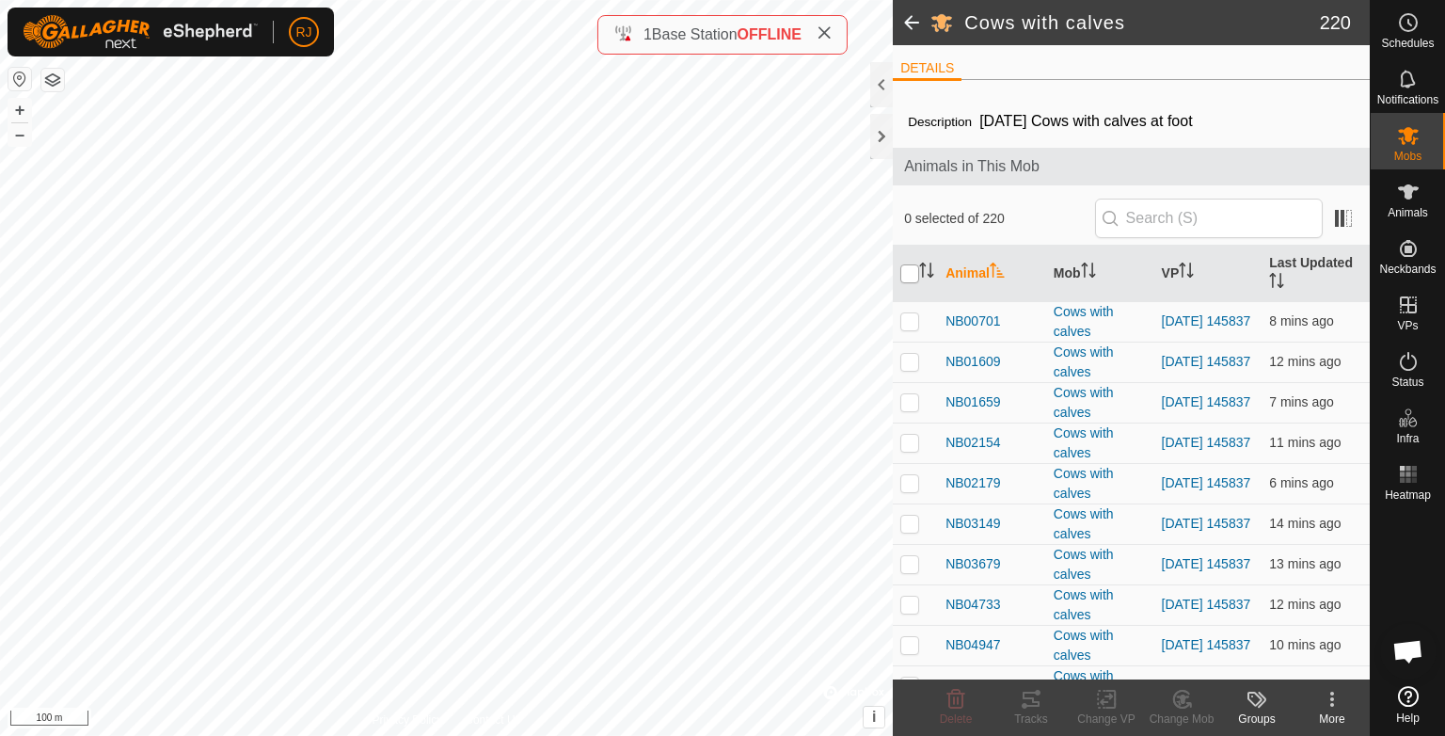
checkbox input "true"
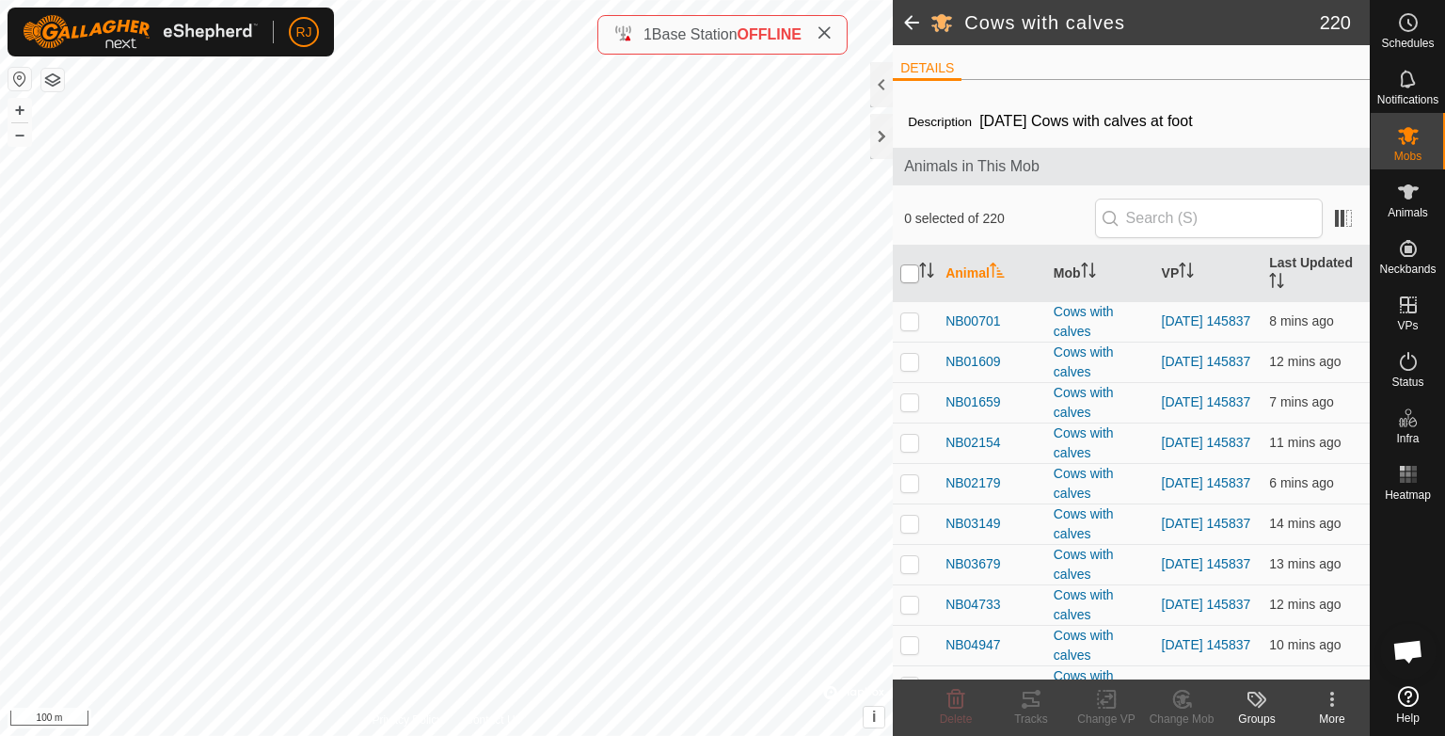
checkbox input "true"
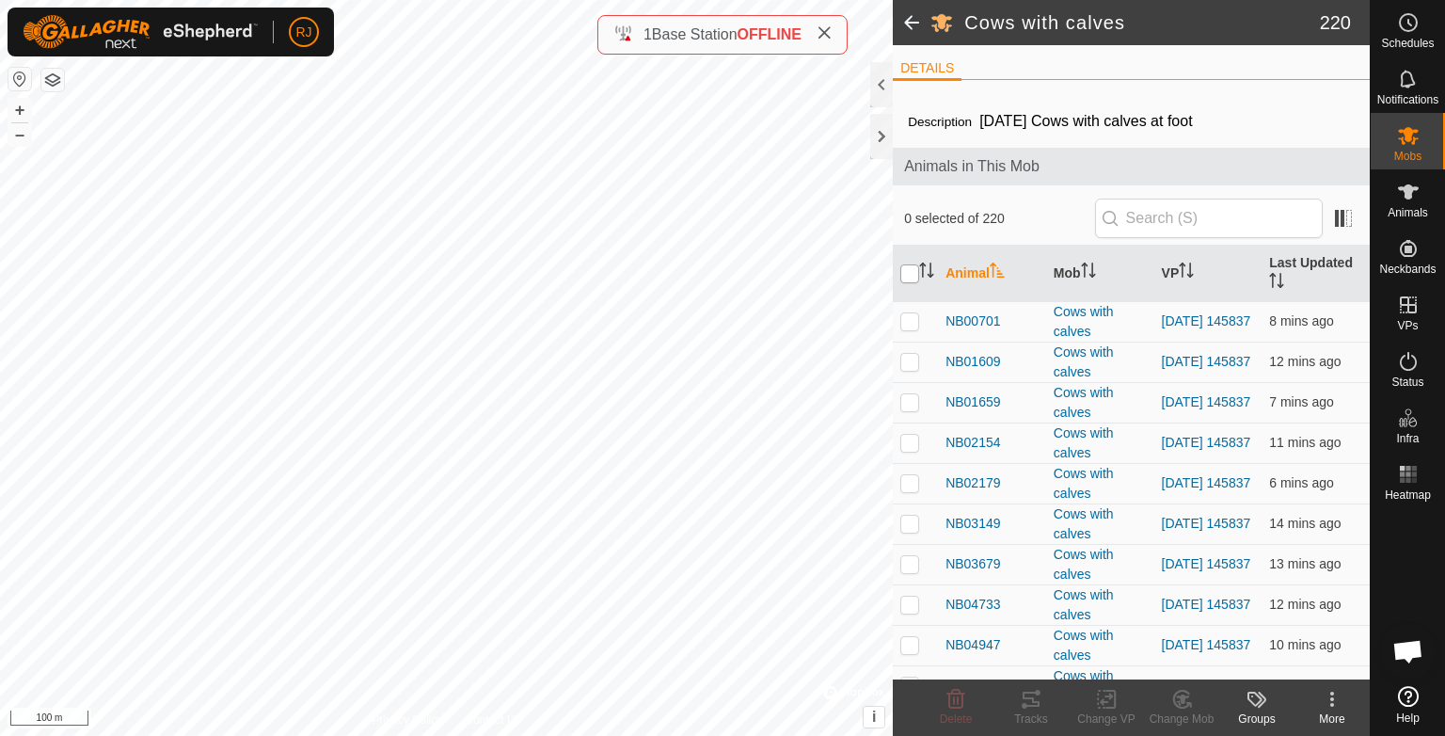
checkbox input "true"
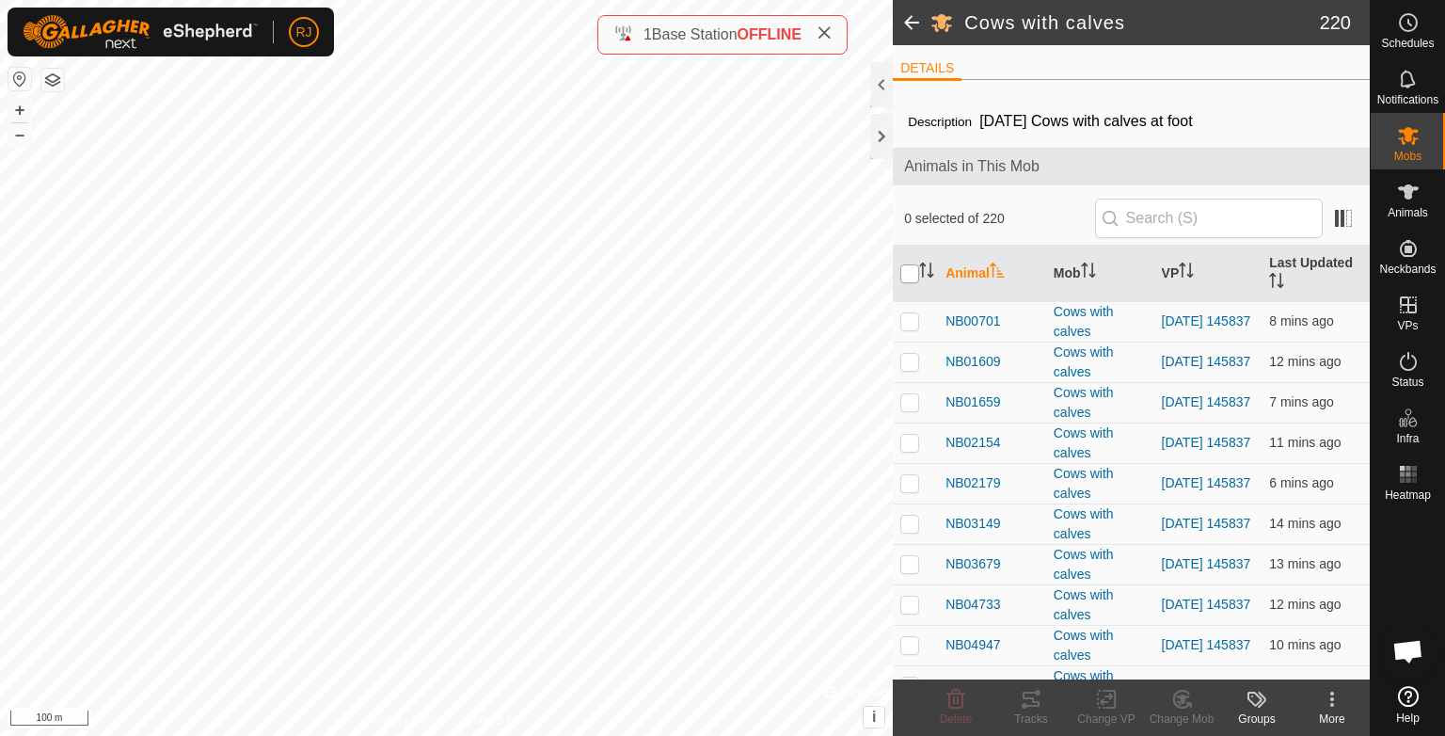
checkbox input "true"
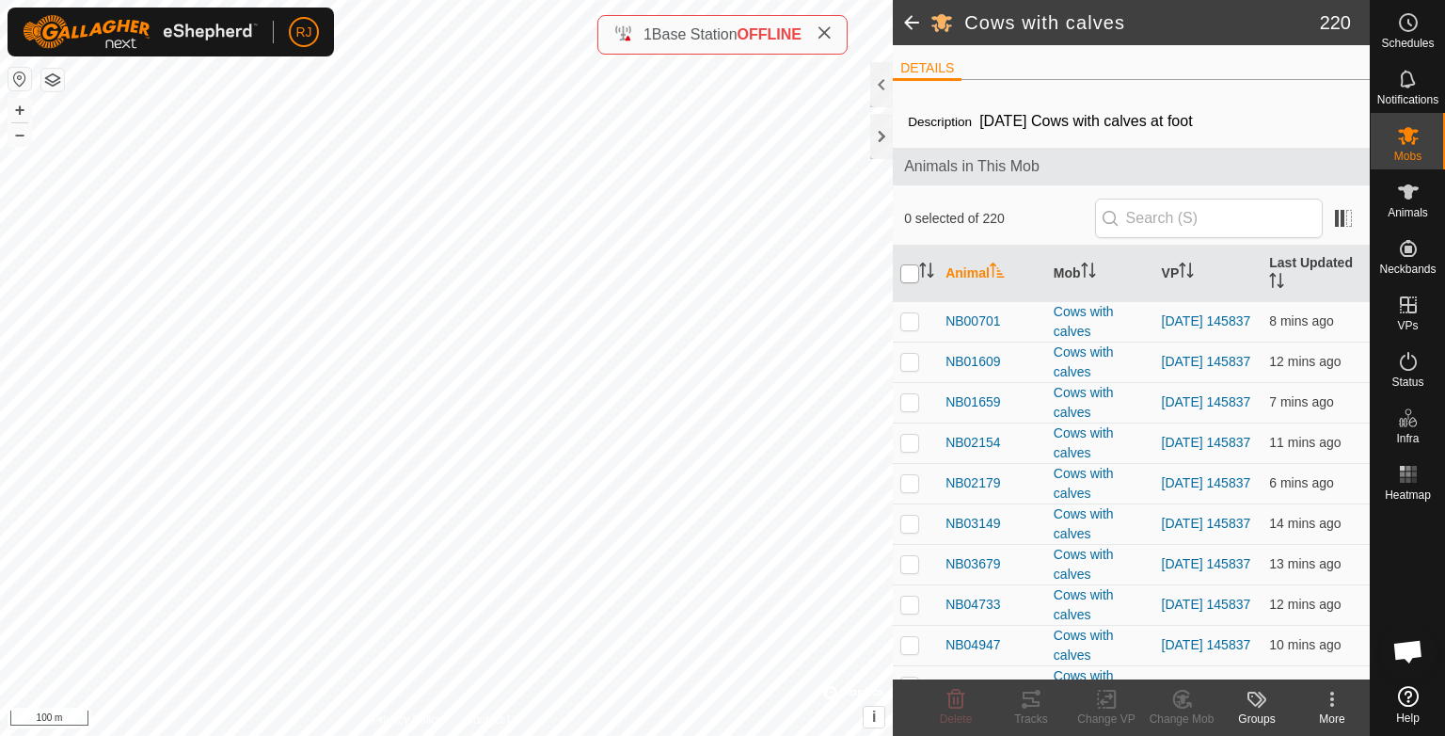
checkbox input "true"
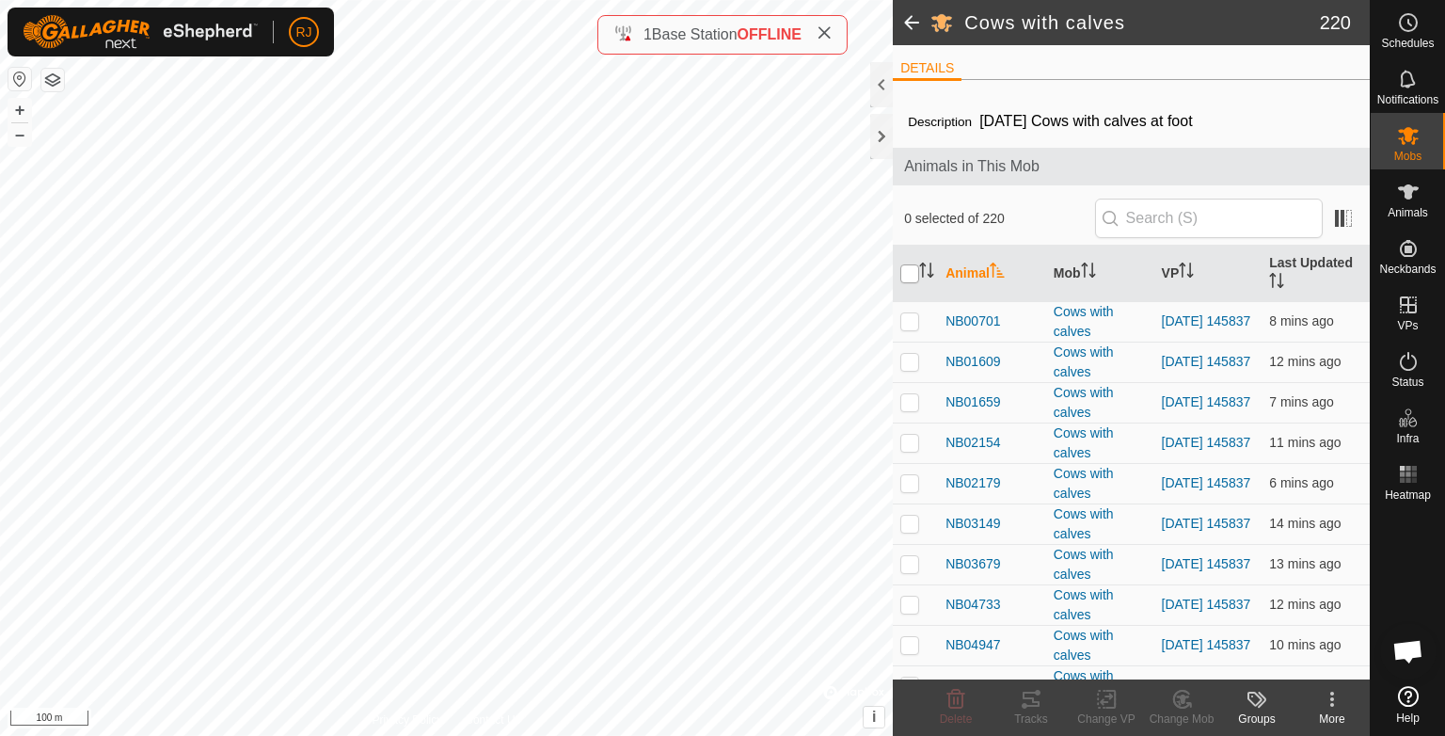
checkbox input "true"
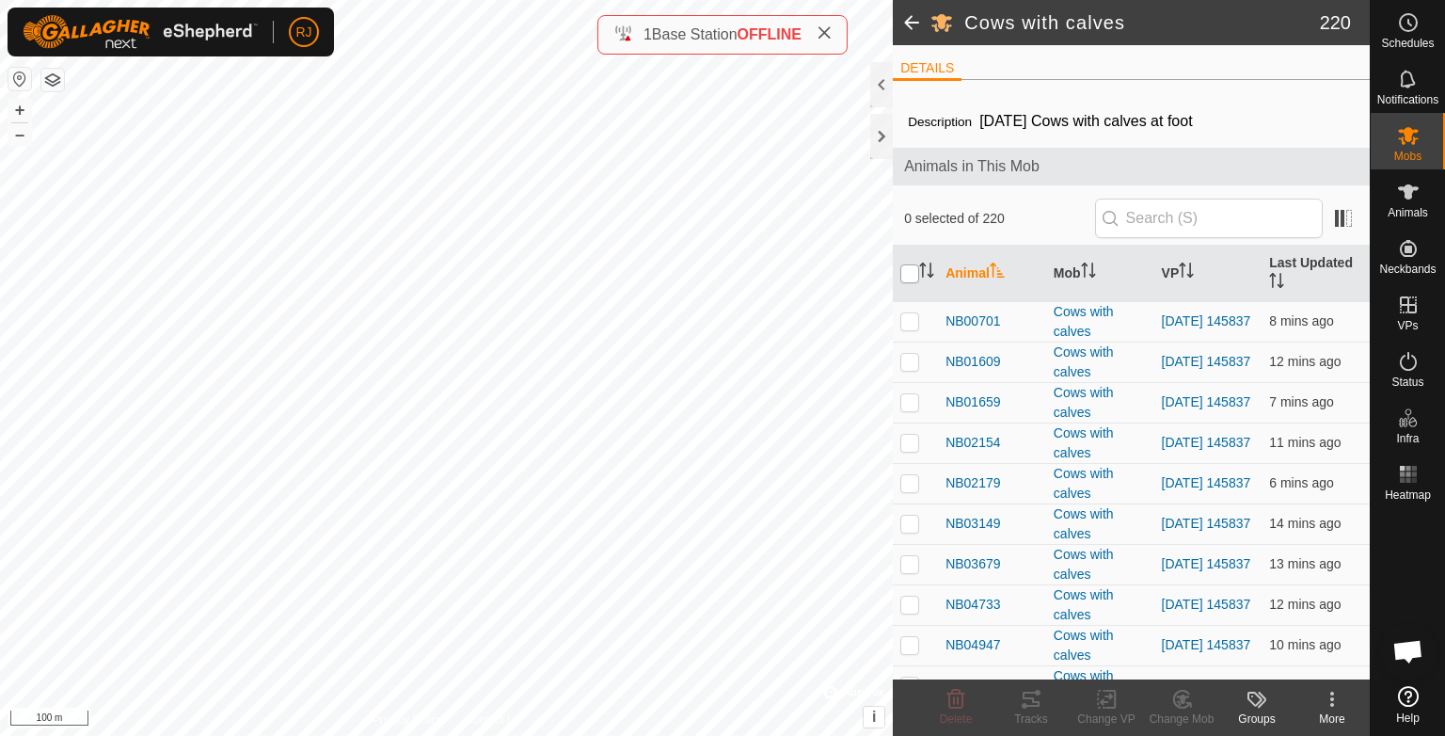
checkbox input "true"
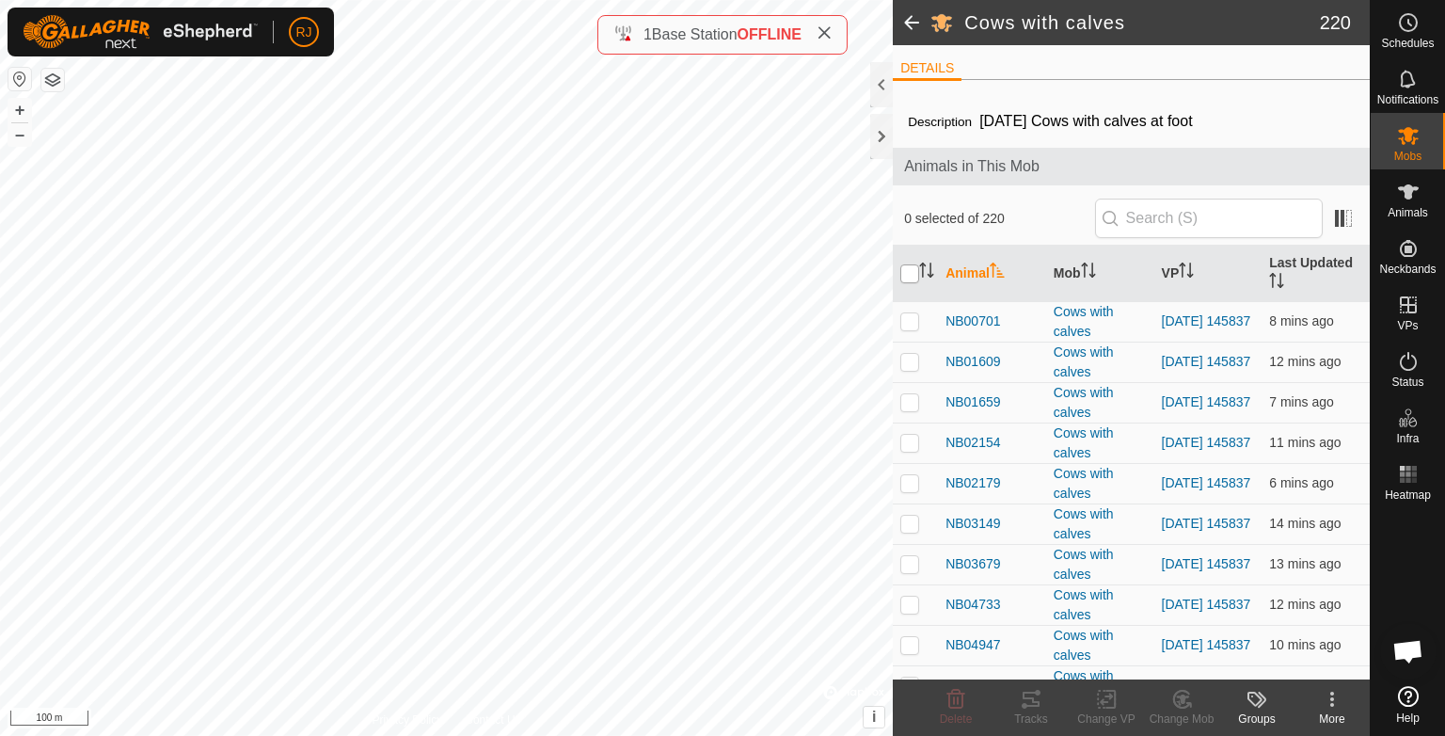
checkbox input "true"
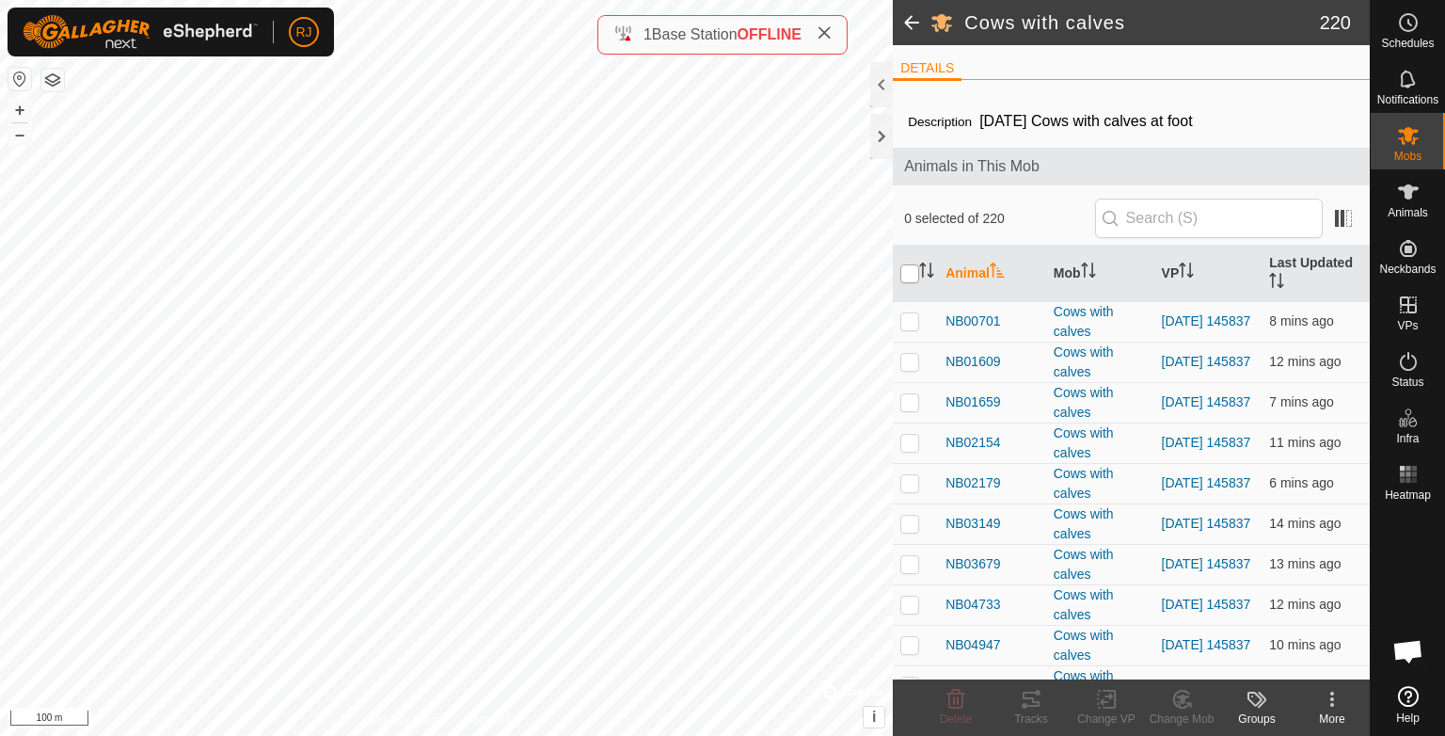
checkbox input "true"
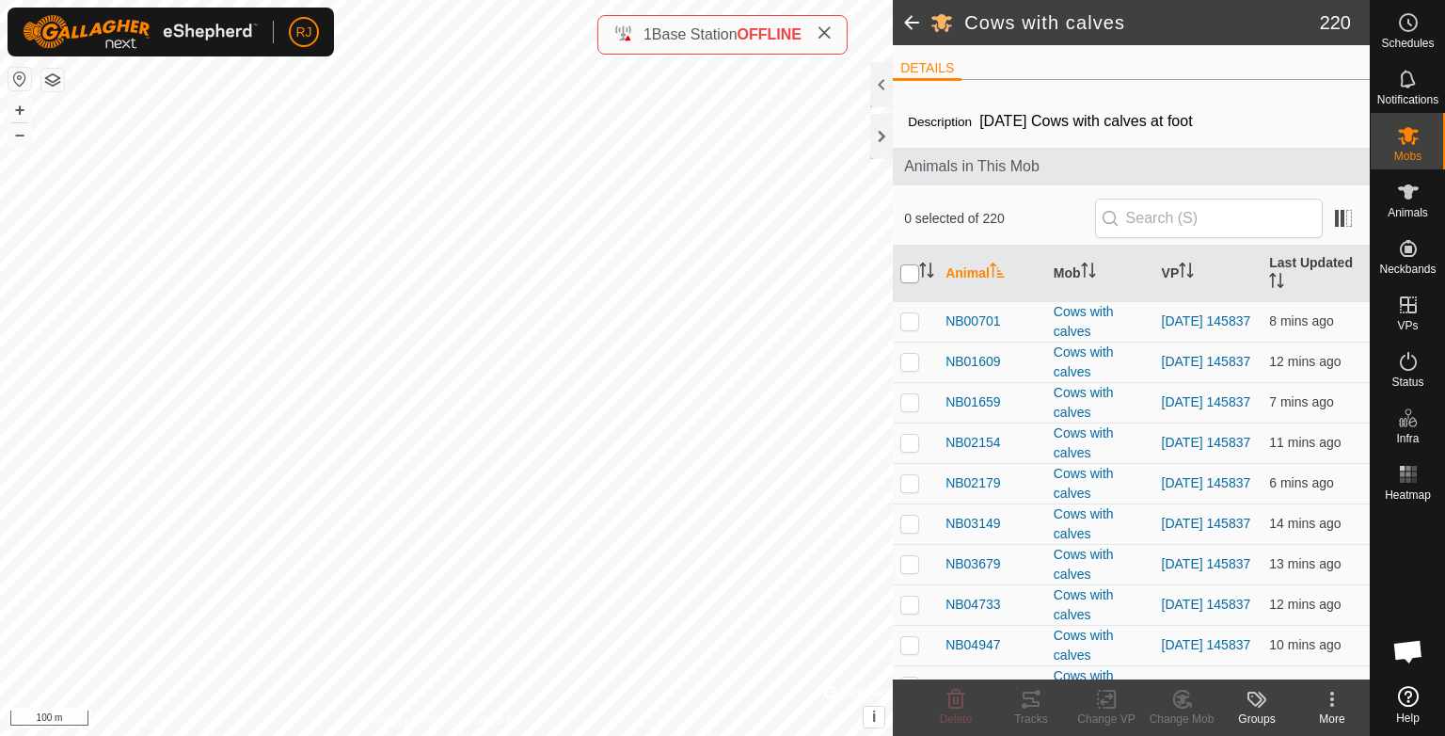
checkbox input "true"
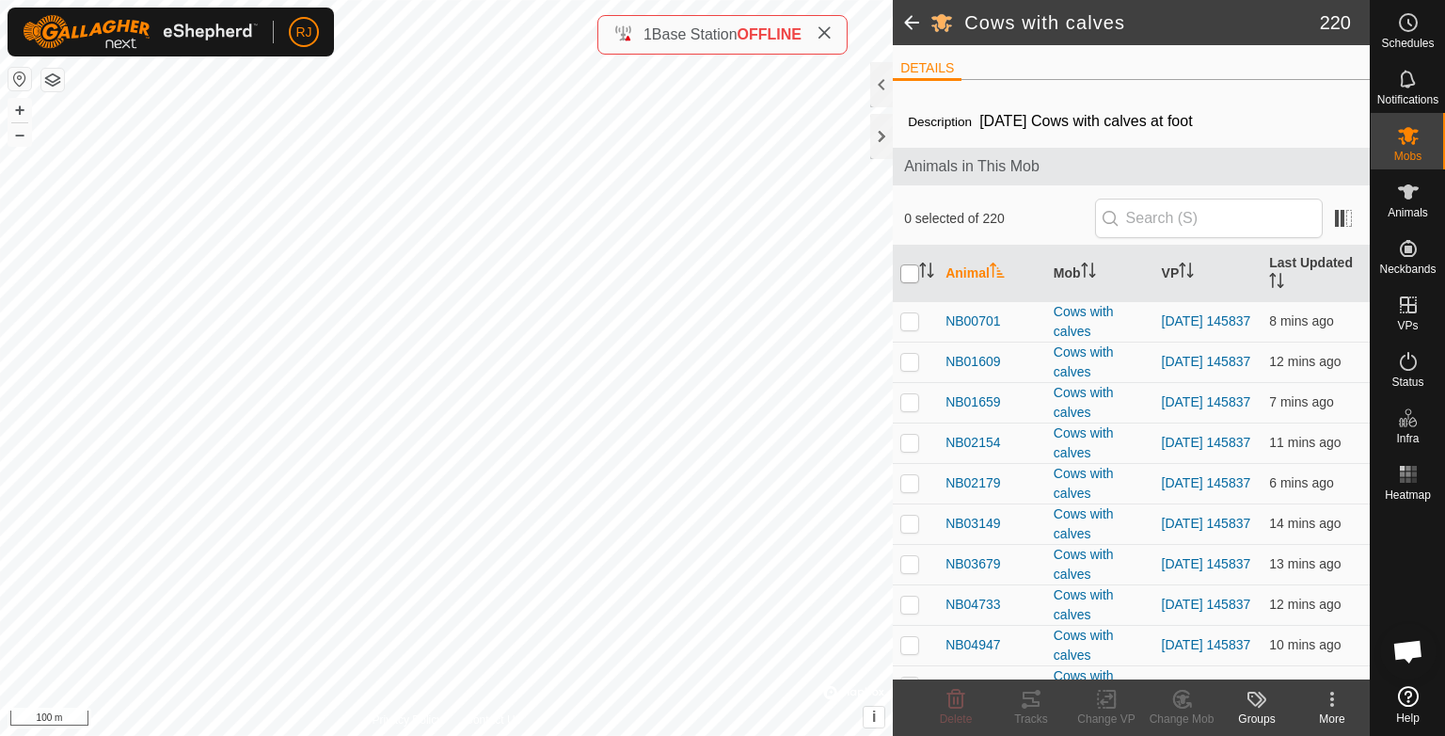
checkbox input "true"
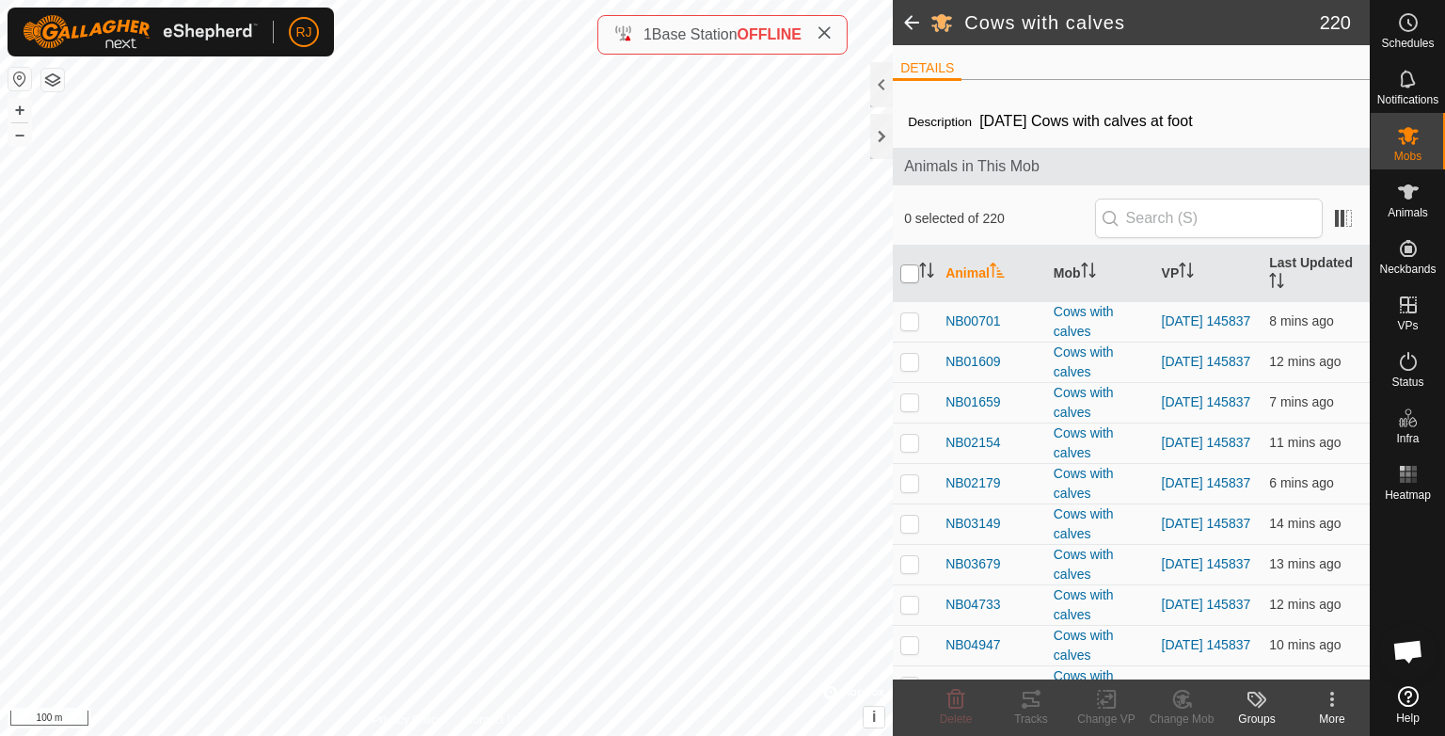
checkbox input "true"
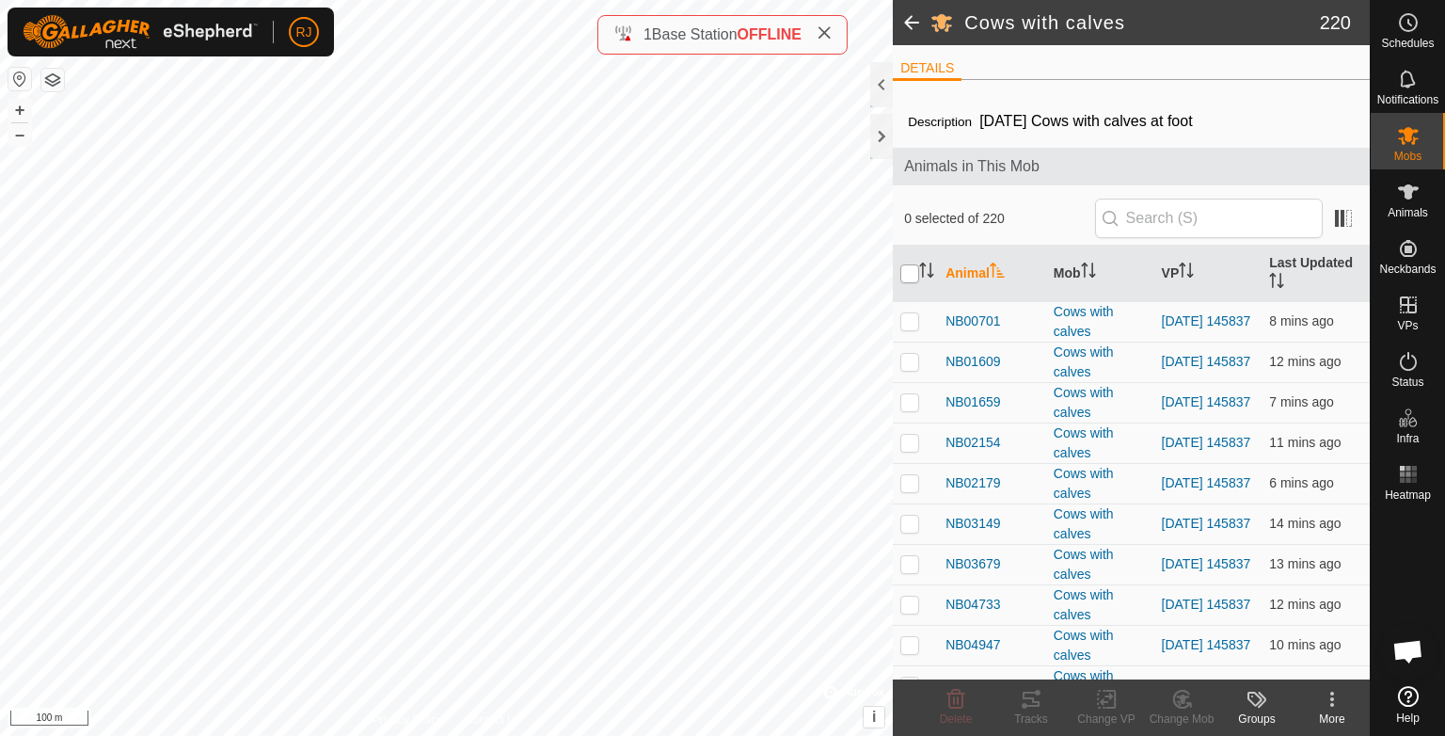
checkbox input "true"
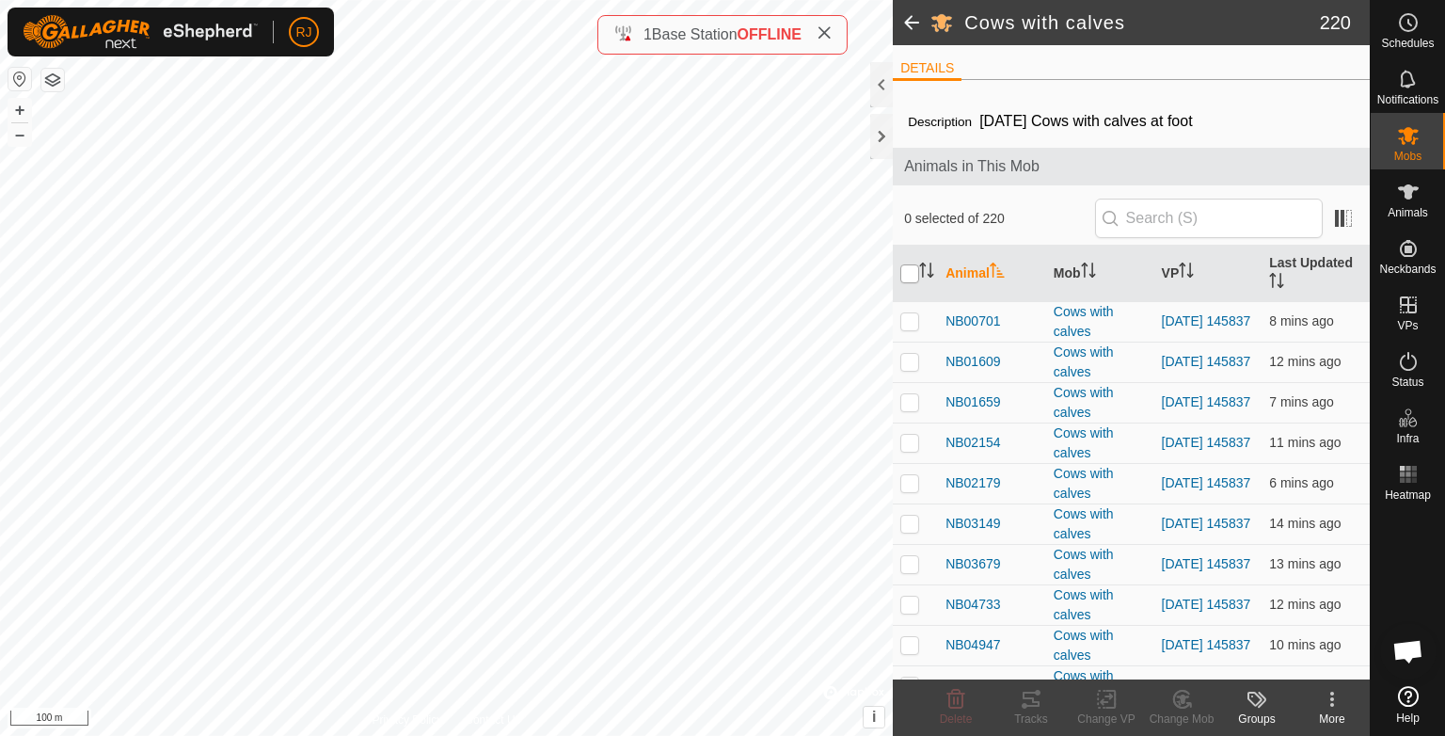
checkbox input "true"
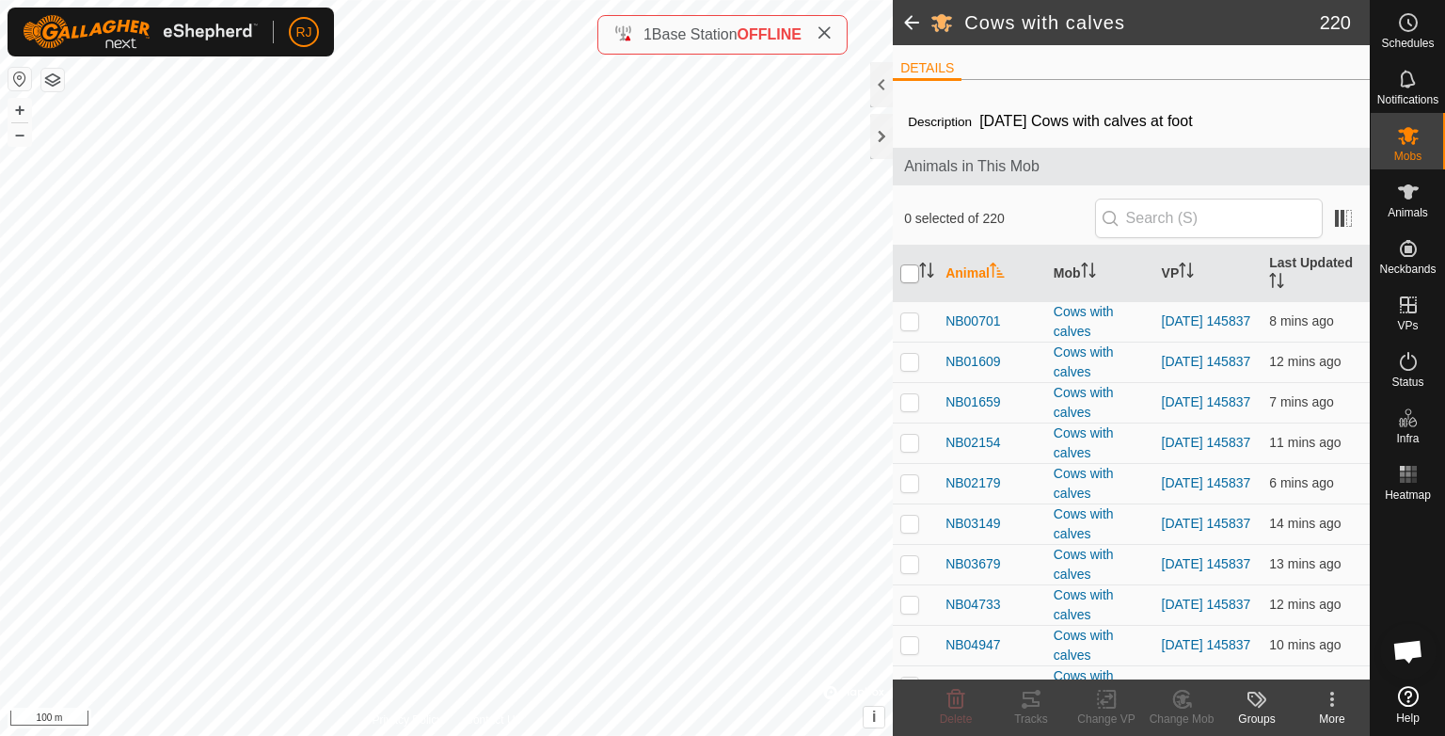
checkbox input "true"
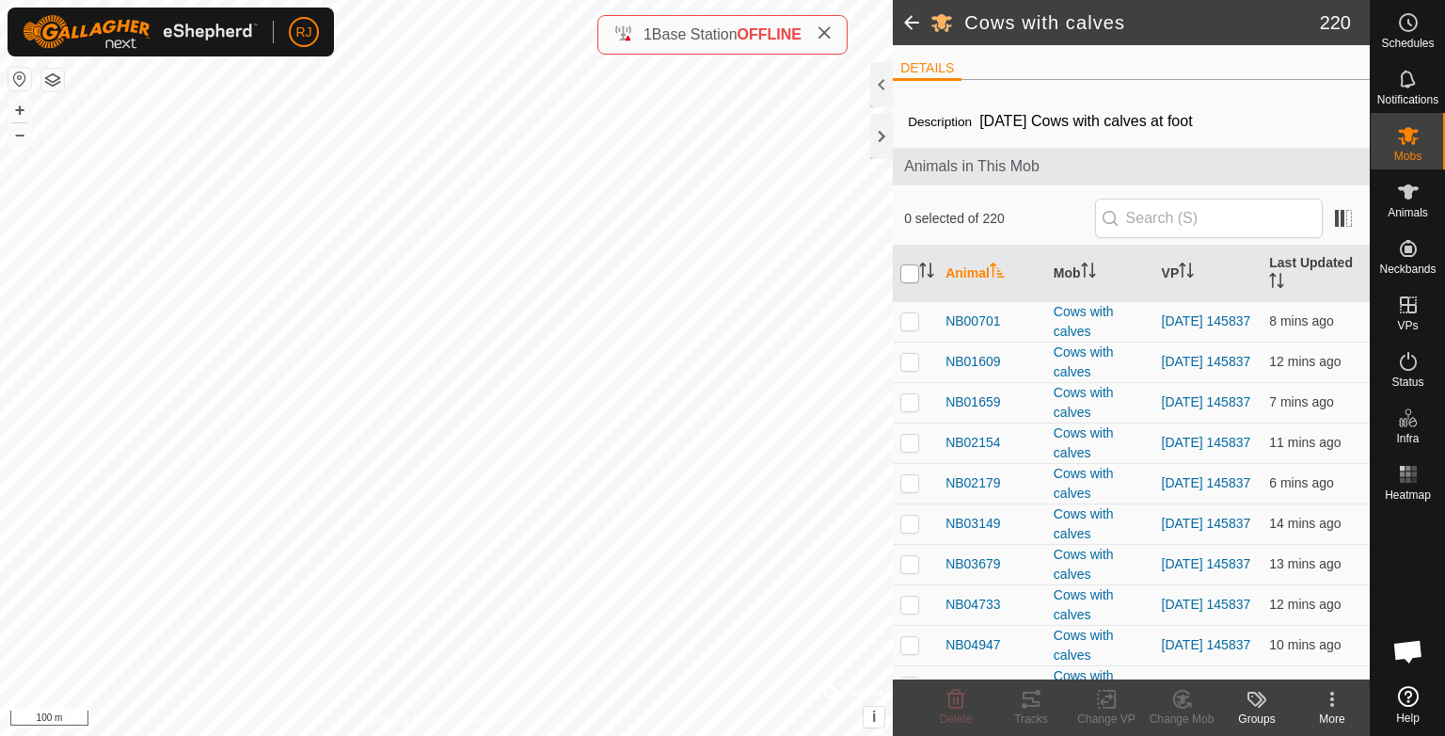
checkbox input "true"
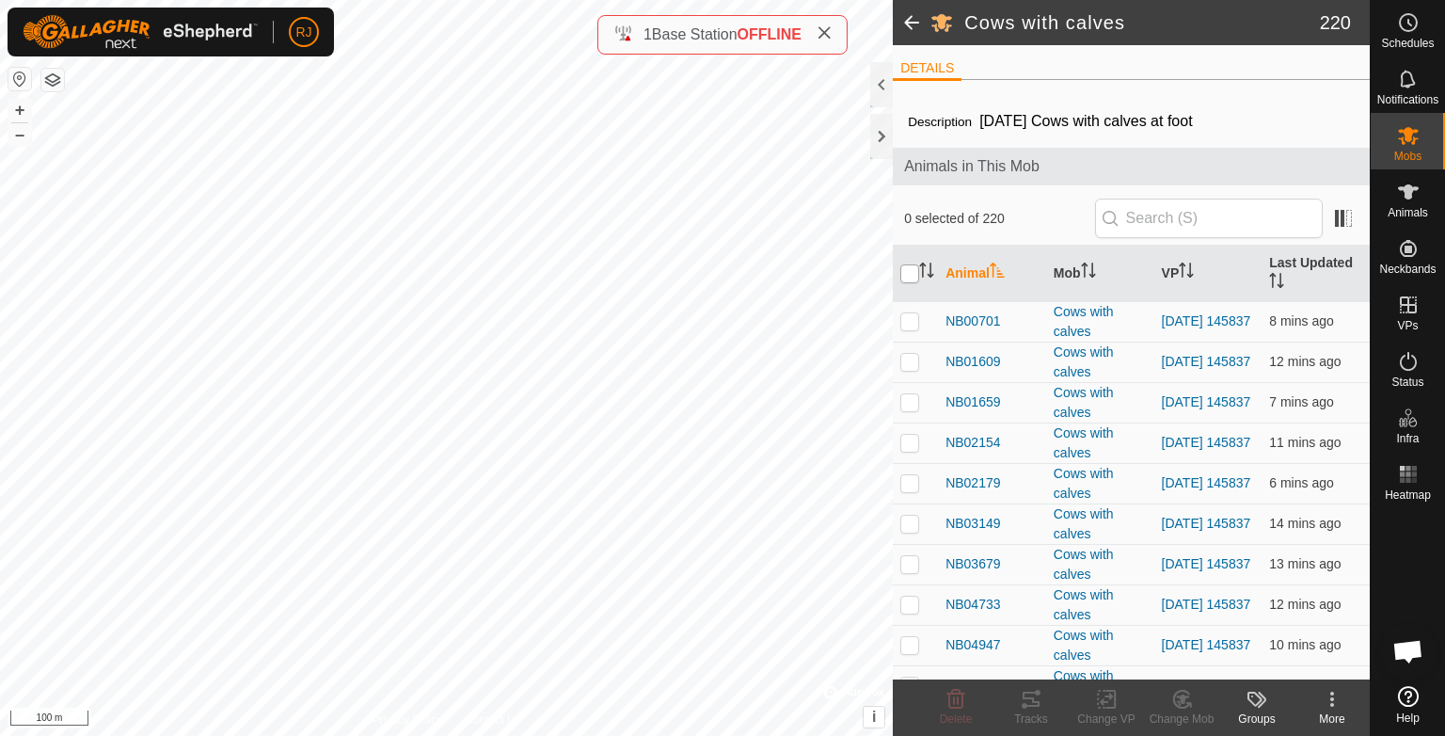
checkbox input "true"
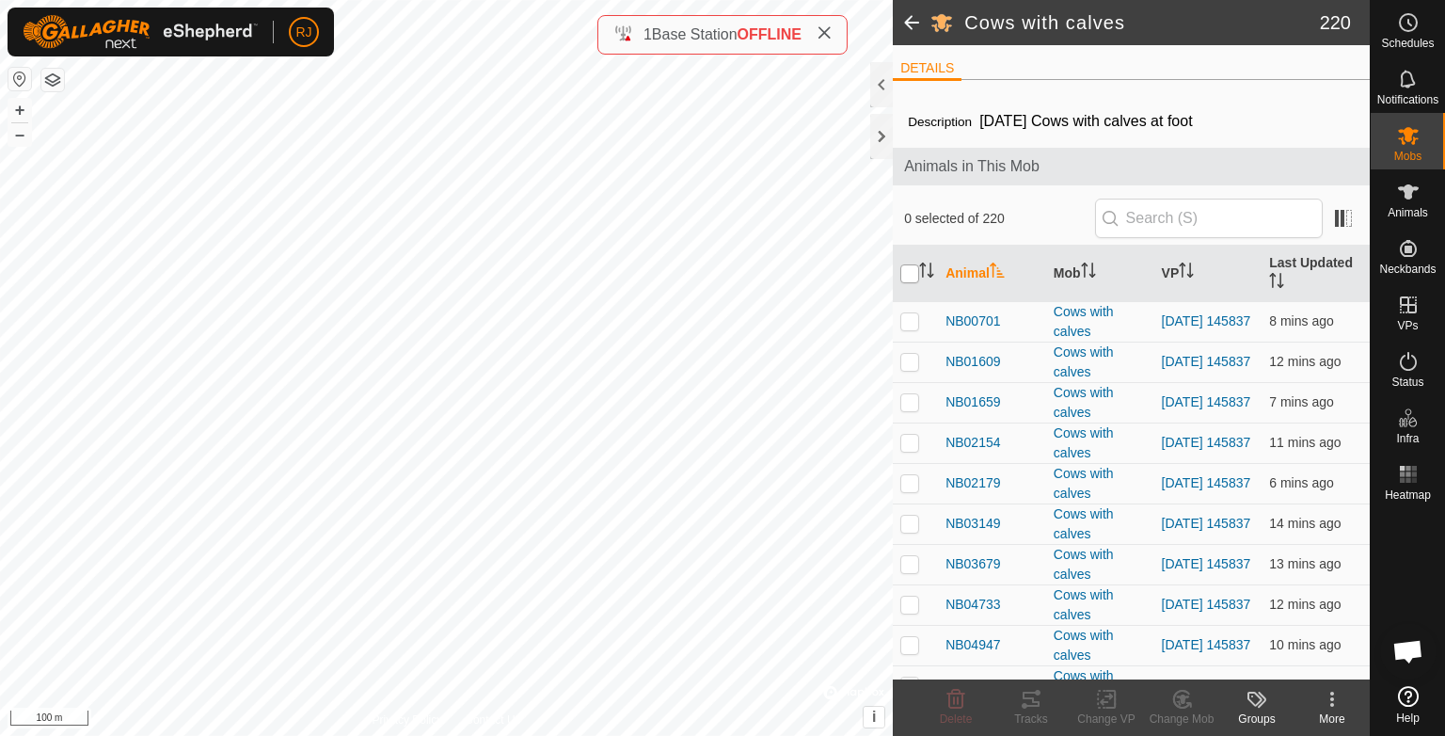
checkbox input "true"
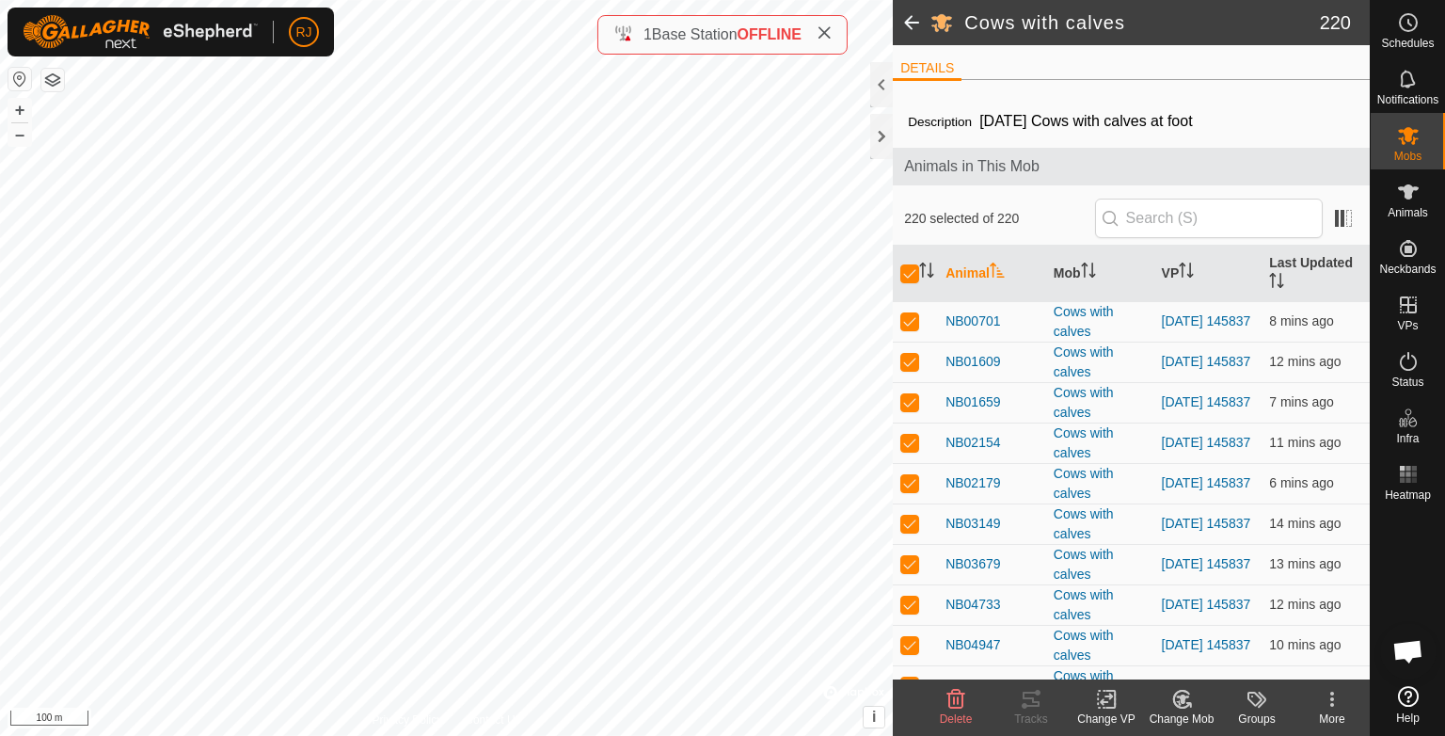
click at [1105, 698] on icon at bounding box center [1107, 699] width 24 height 23
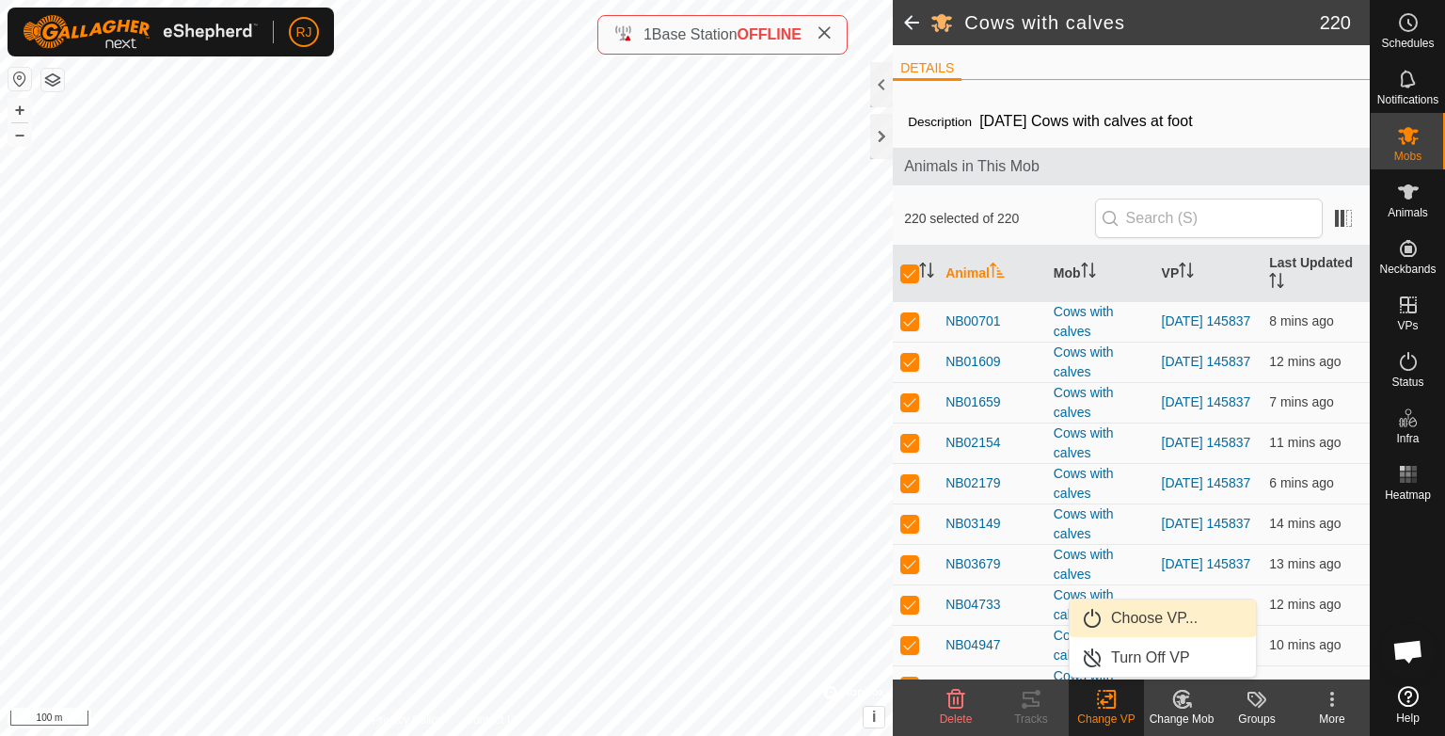
click at [1122, 617] on link "Choose VP..." at bounding box center [1163, 618] width 186 height 38
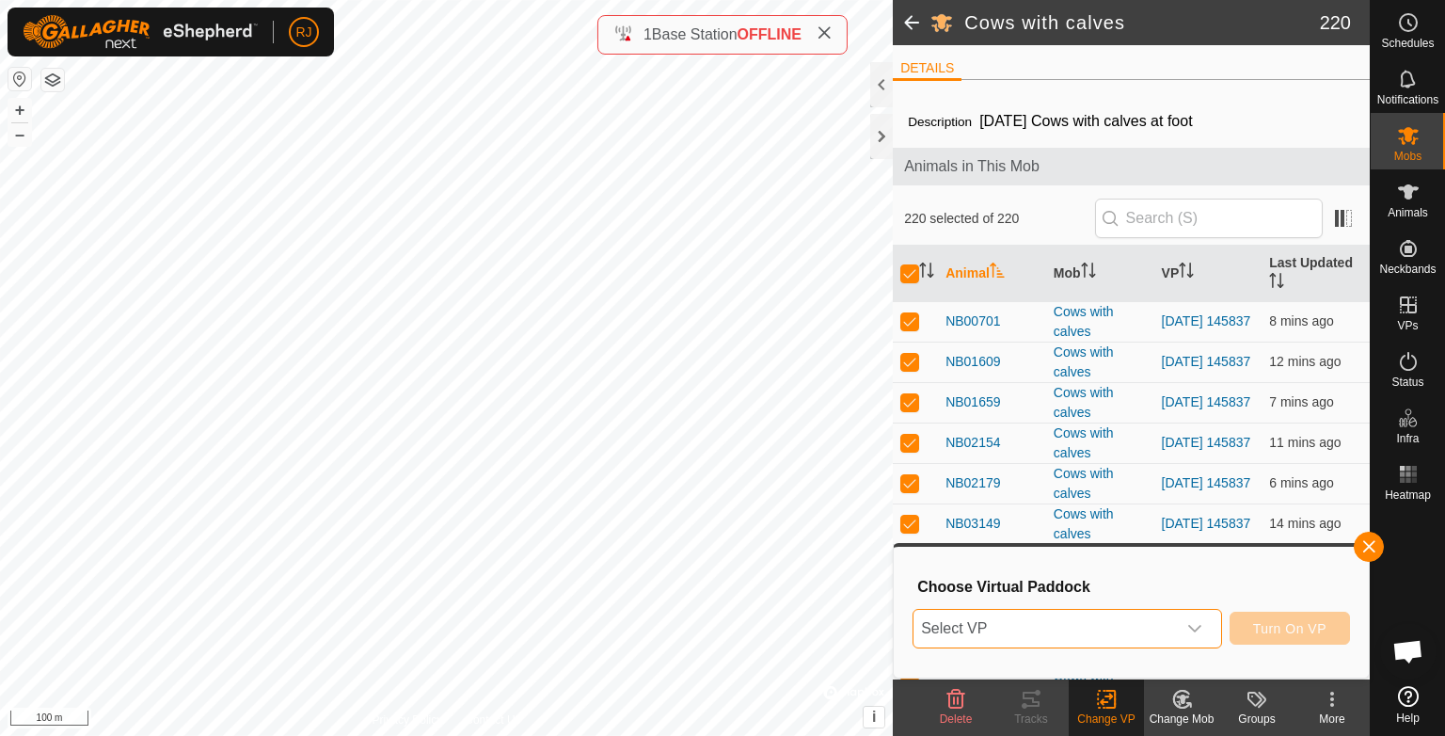
click at [1012, 629] on span "Select VP" at bounding box center [1045, 629] width 263 height 38
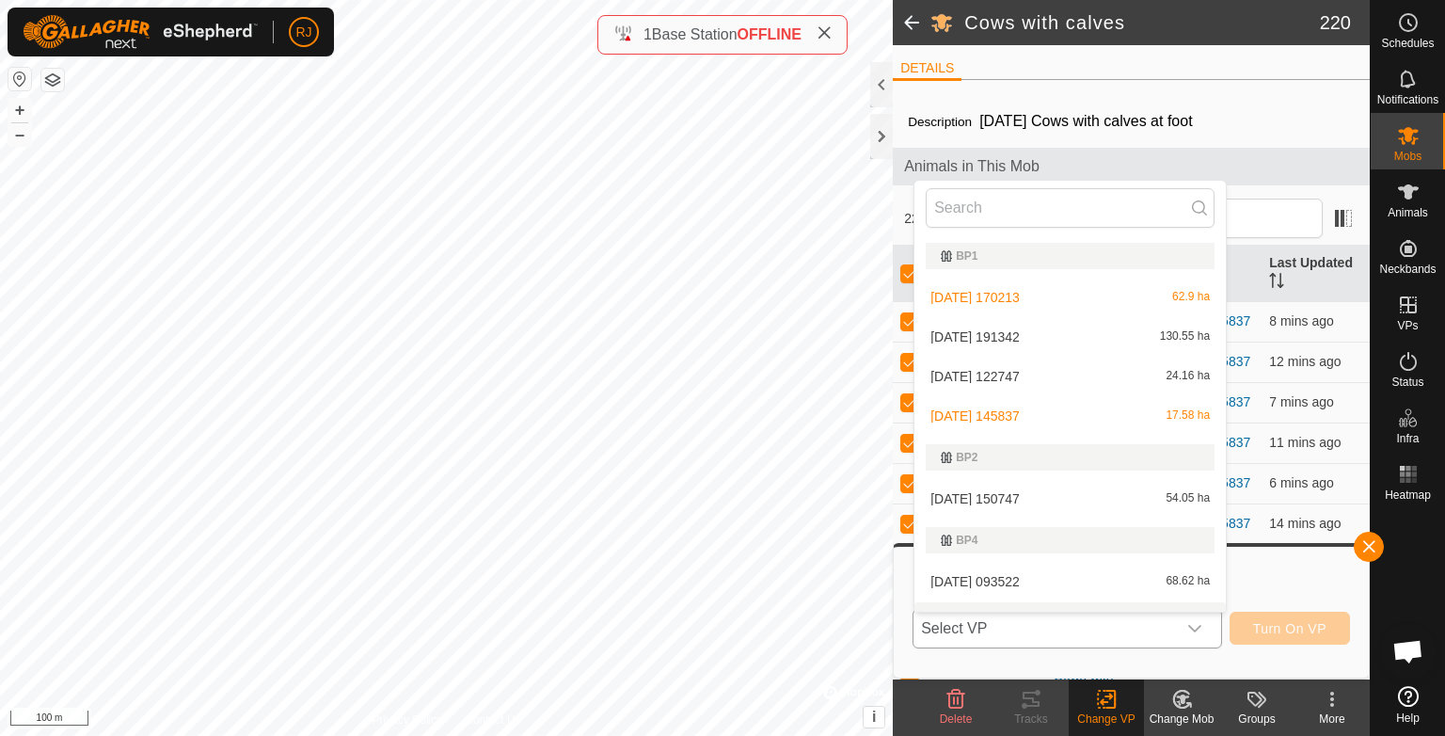
scroll to position [28, 0]
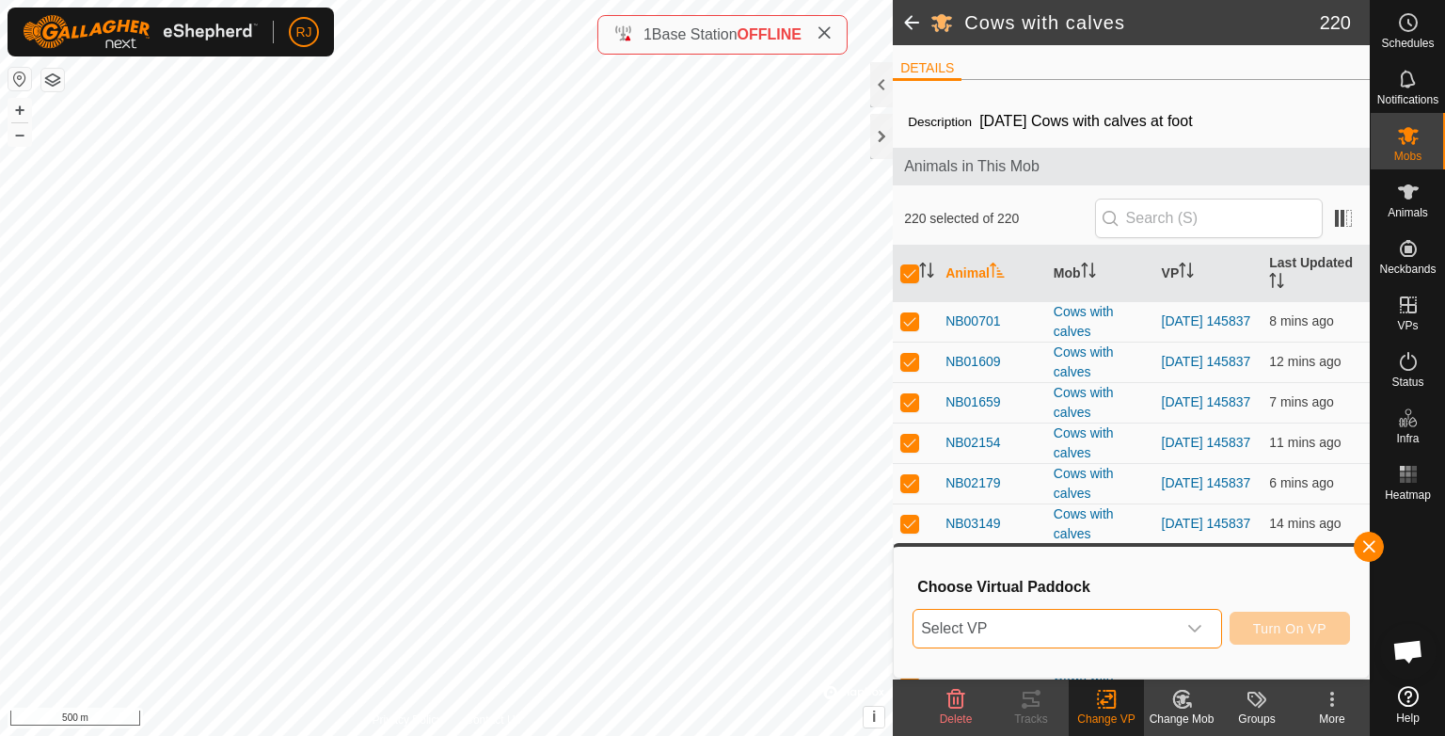
click at [1012, 630] on span "Select VP" at bounding box center [1045, 629] width 263 height 38
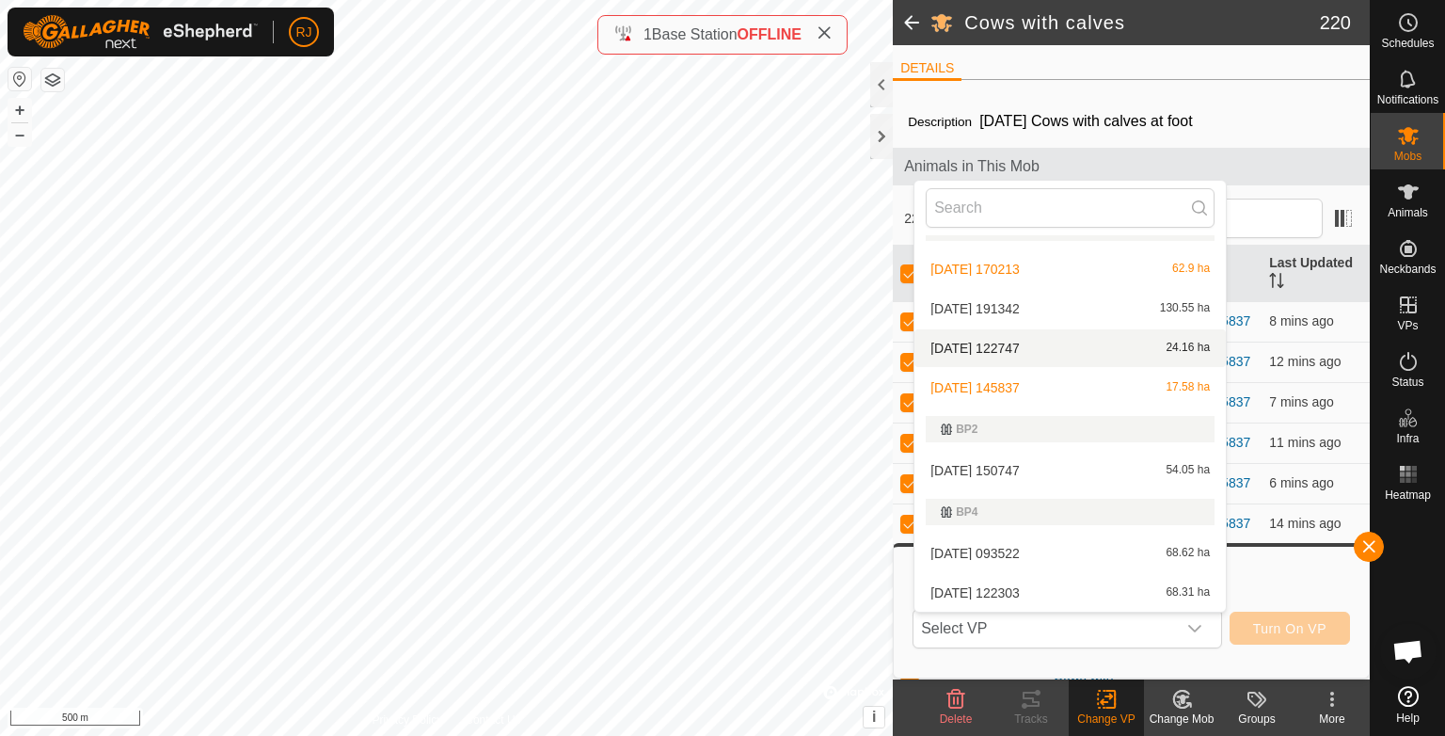
click at [994, 347] on li "[DATE] 122747 24.16 ha" at bounding box center [1070, 348] width 311 height 38
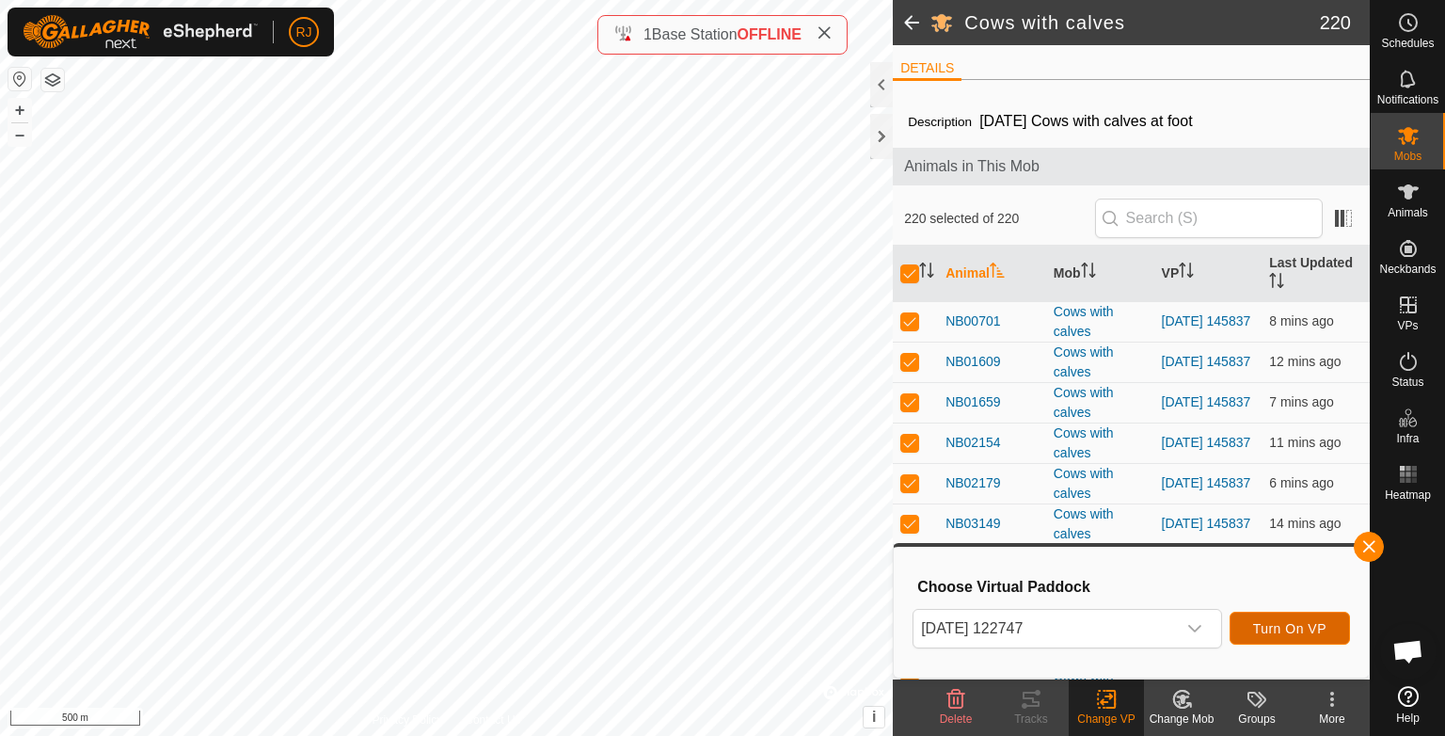
click at [1296, 629] on span "Turn On VP" at bounding box center [1289, 628] width 73 height 15
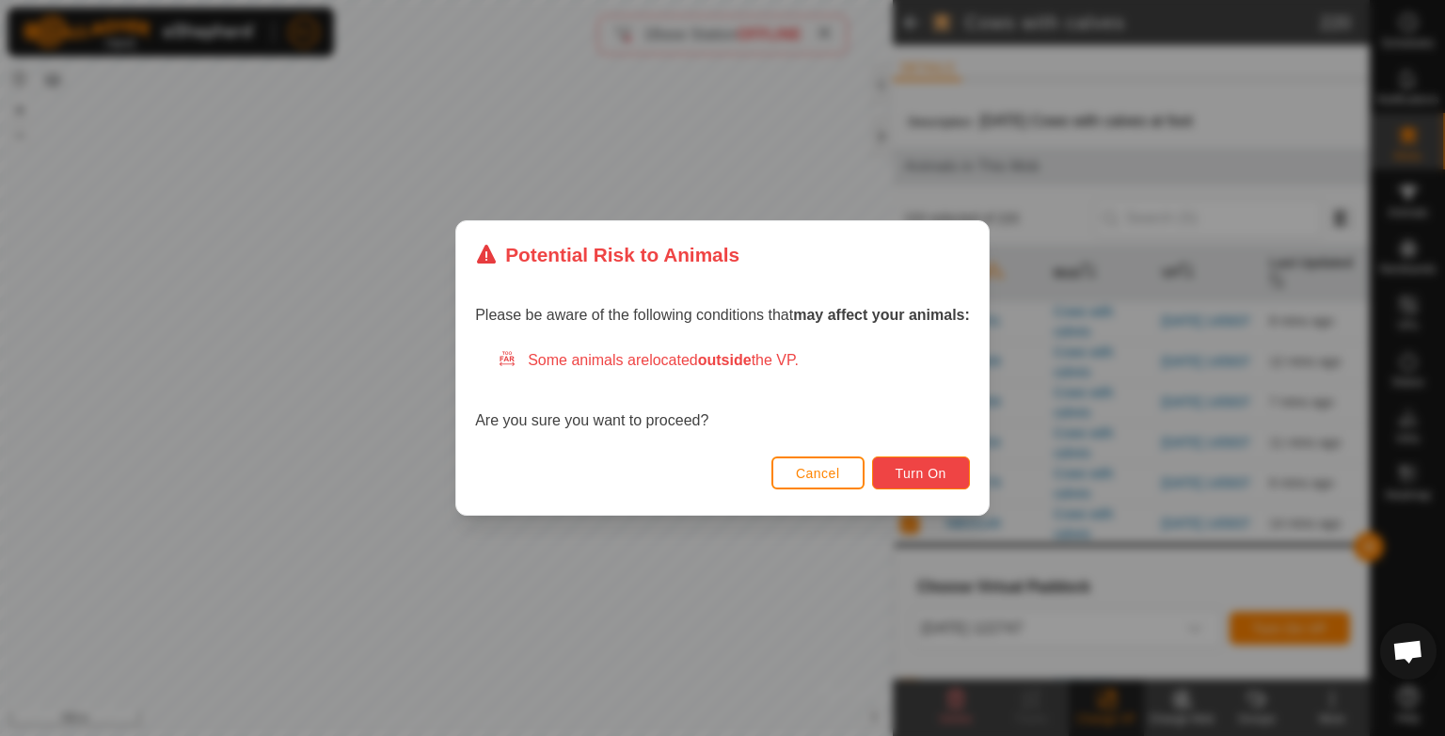
click at [912, 468] on span "Turn On" at bounding box center [921, 473] width 51 height 15
